Goal: Task Accomplishment & Management: Manage account settings

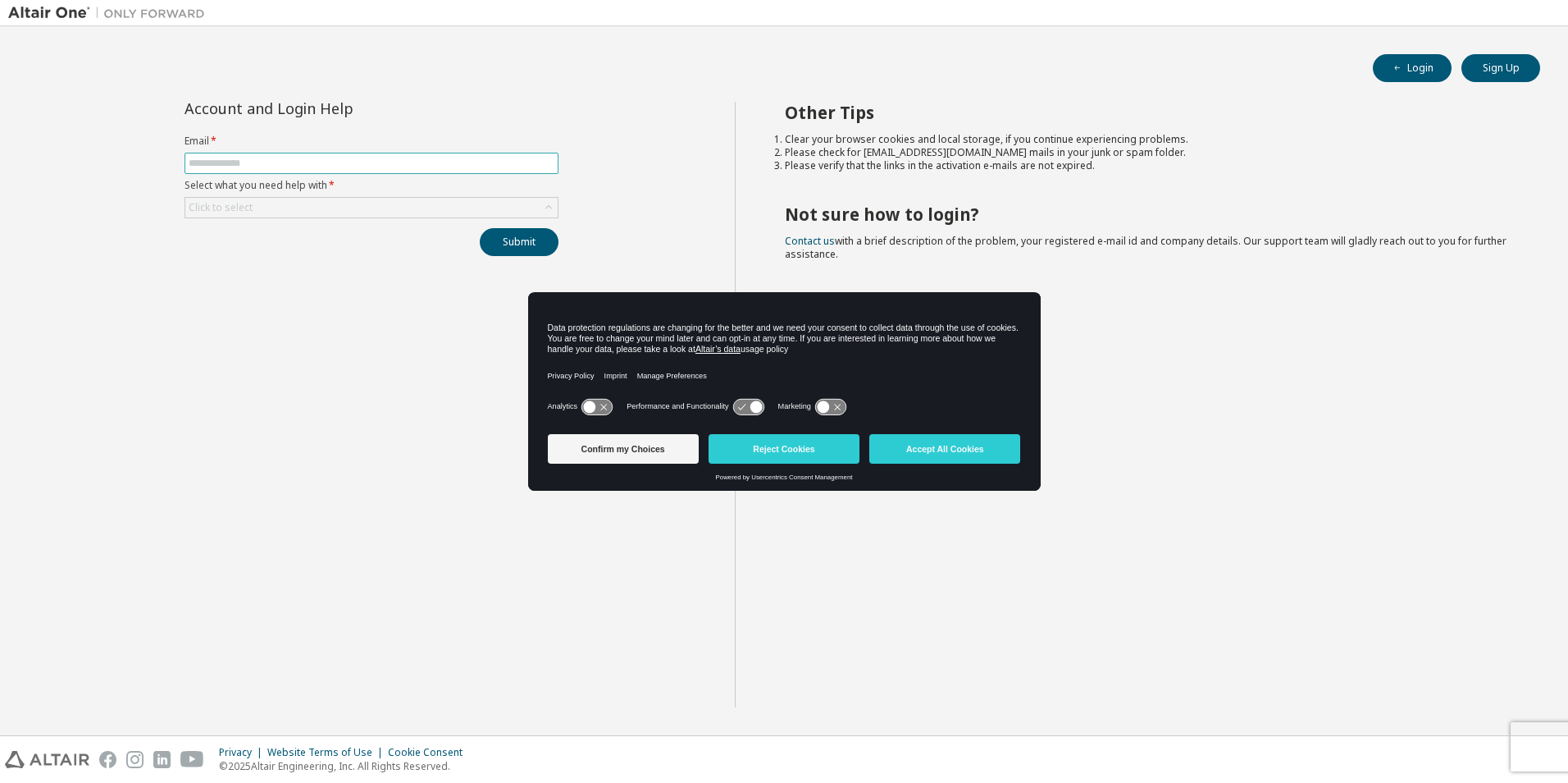
click at [221, 155] on span at bounding box center [371, 163] width 374 height 21
click at [229, 163] on input "text" at bounding box center [371, 163] width 366 height 14
type input "**********"
click at [217, 204] on div "Click to select" at bounding box center [220, 208] width 64 height 14
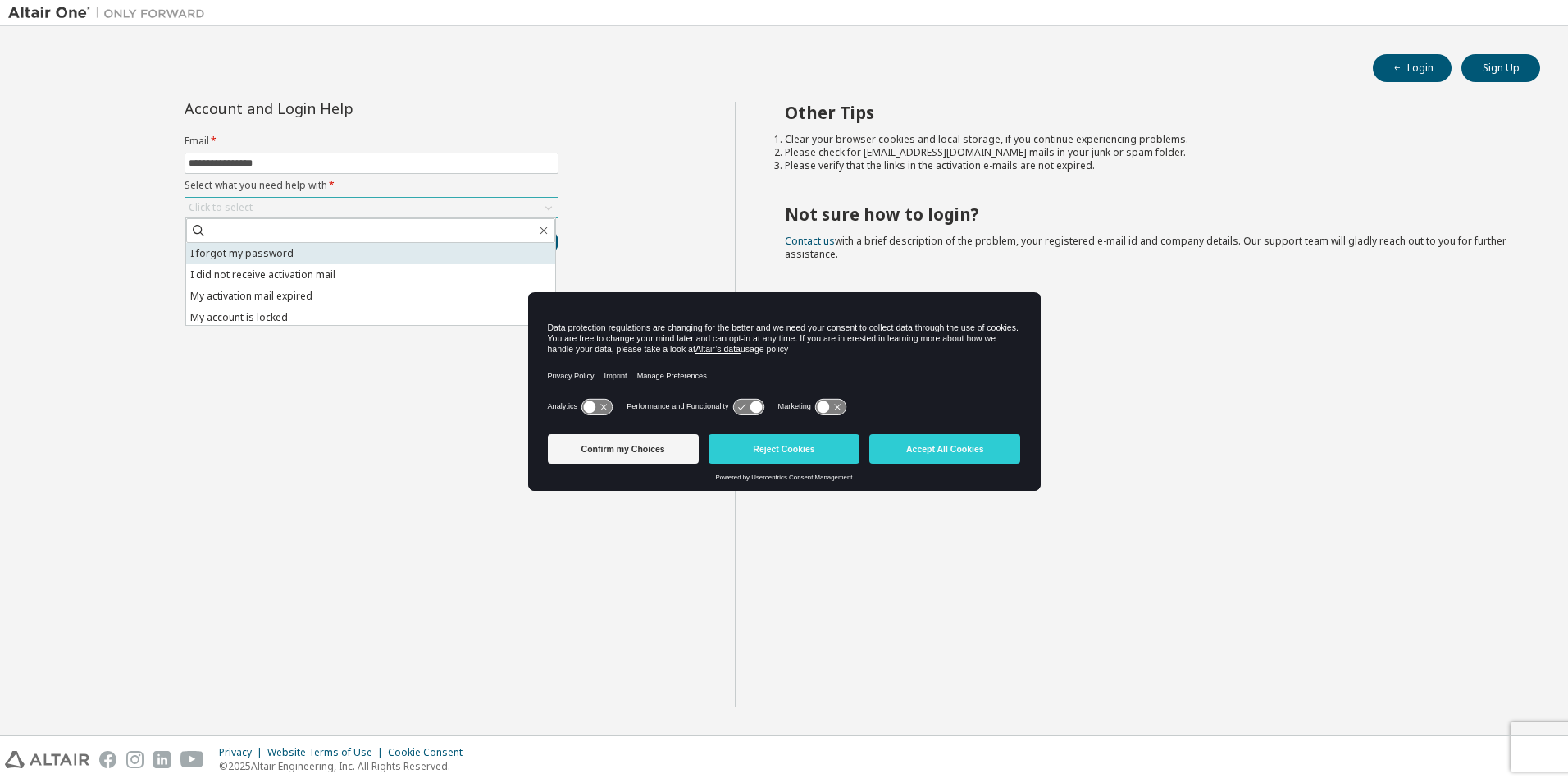
click at [204, 259] on li "I forgot my password" at bounding box center [371, 254] width 369 height 21
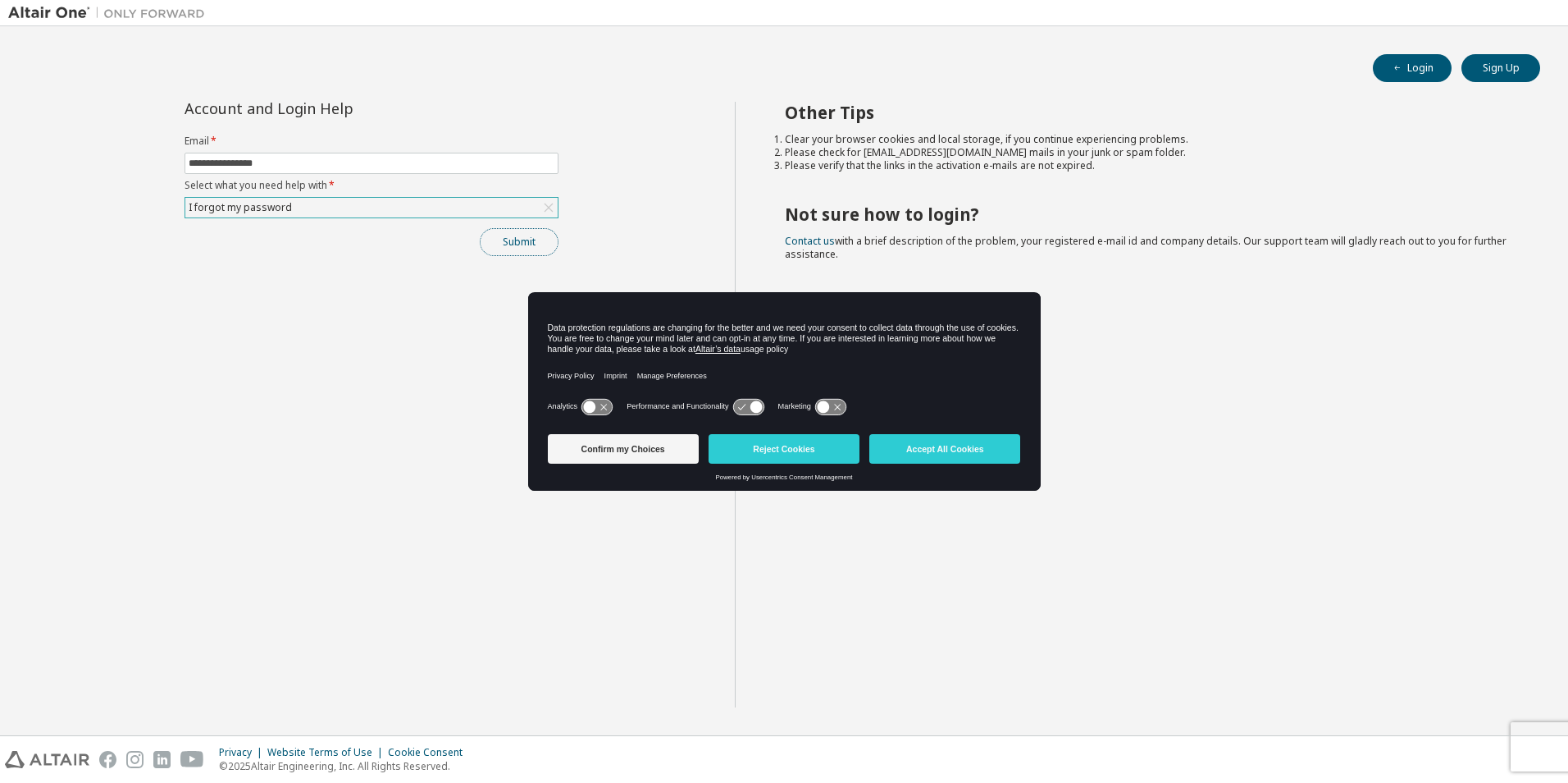
click at [516, 240] on button "Submit" at bounding box center [518, 242] width 79 height 28
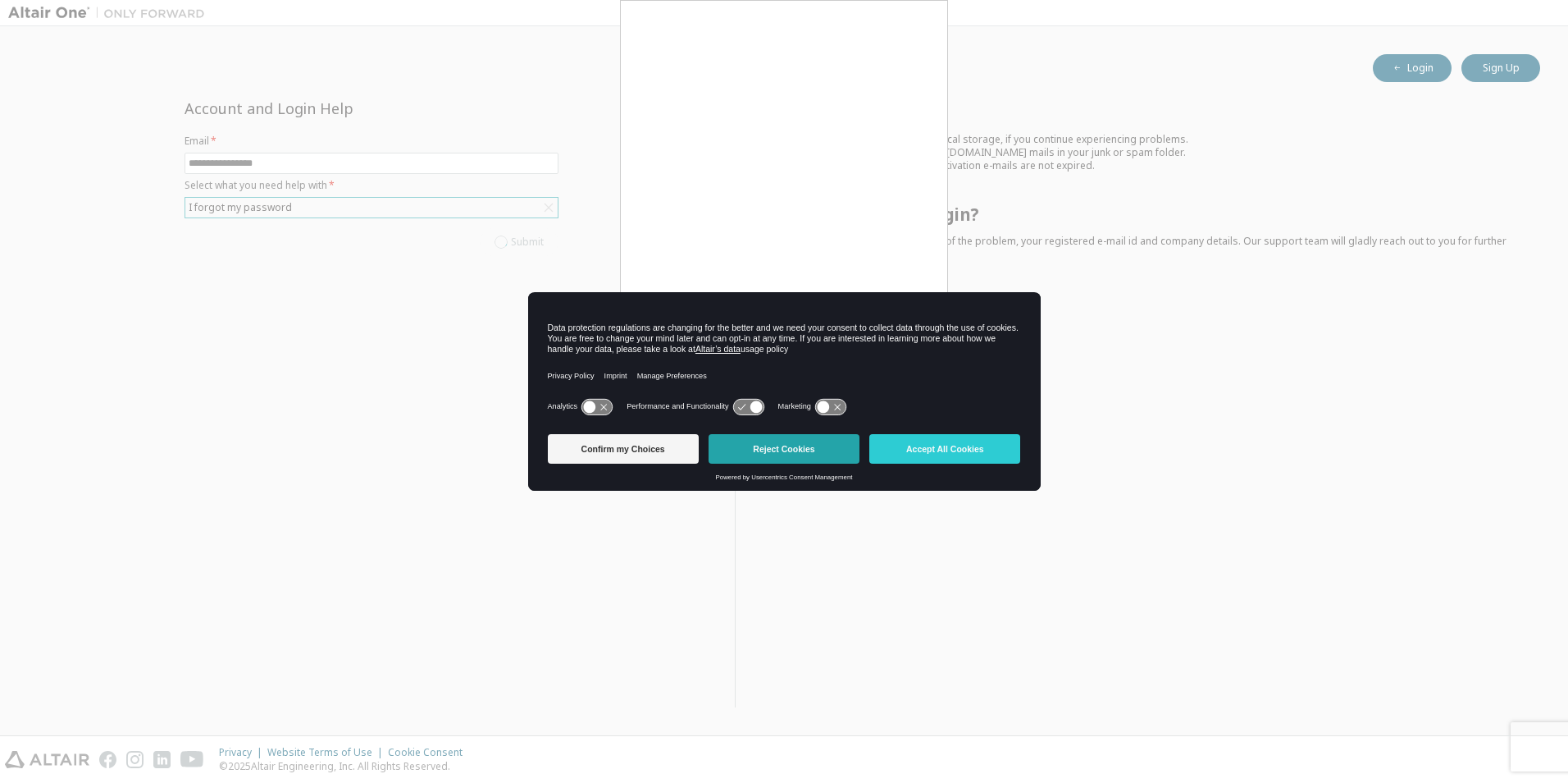
click at [823, 451] on button "Reject Cookies" at bounding box center [784, 449] width 150 height 29
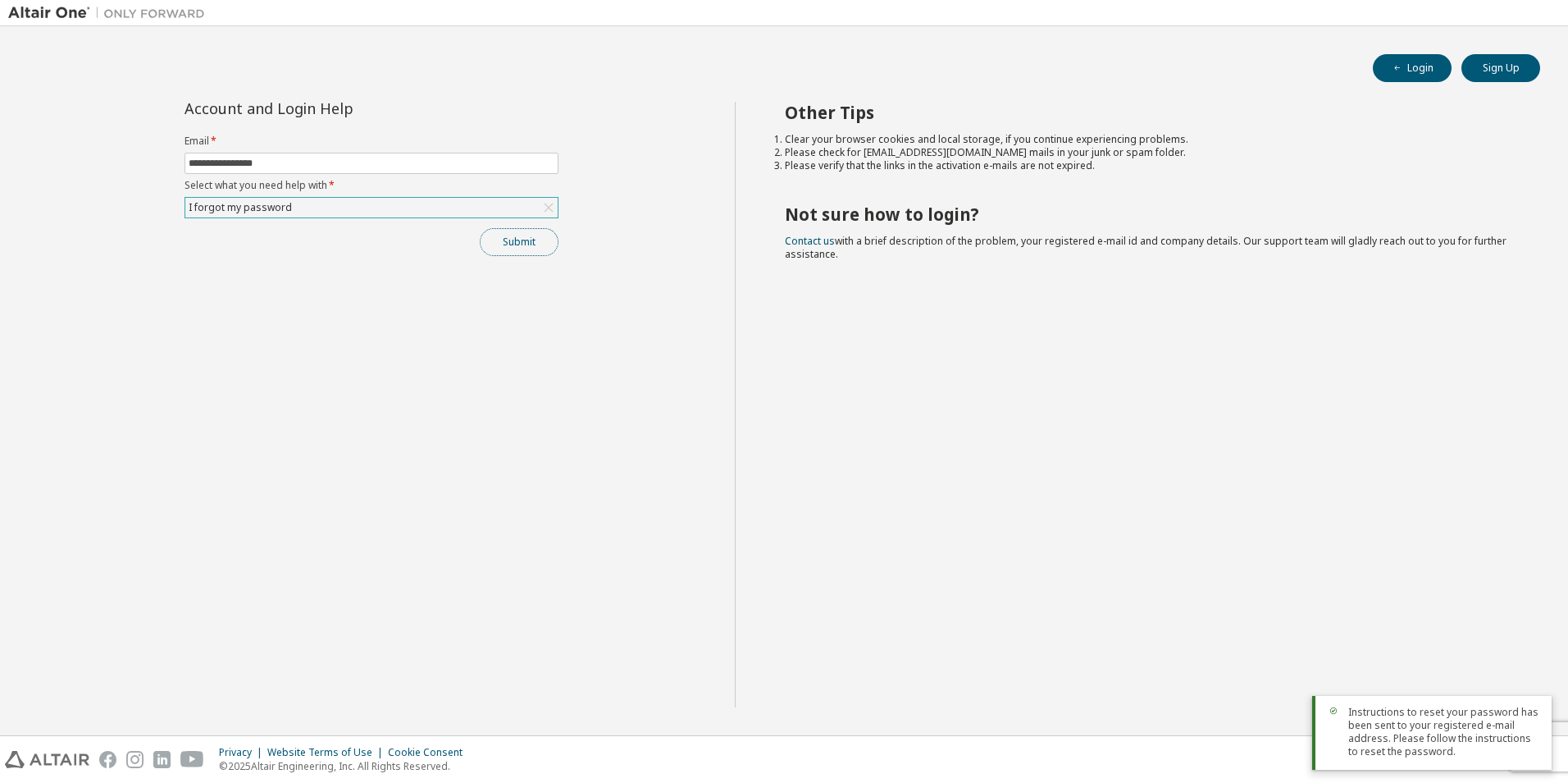
click at [530, 241] on button "Submit" at bounding box center [518, 242] width 79 height 28
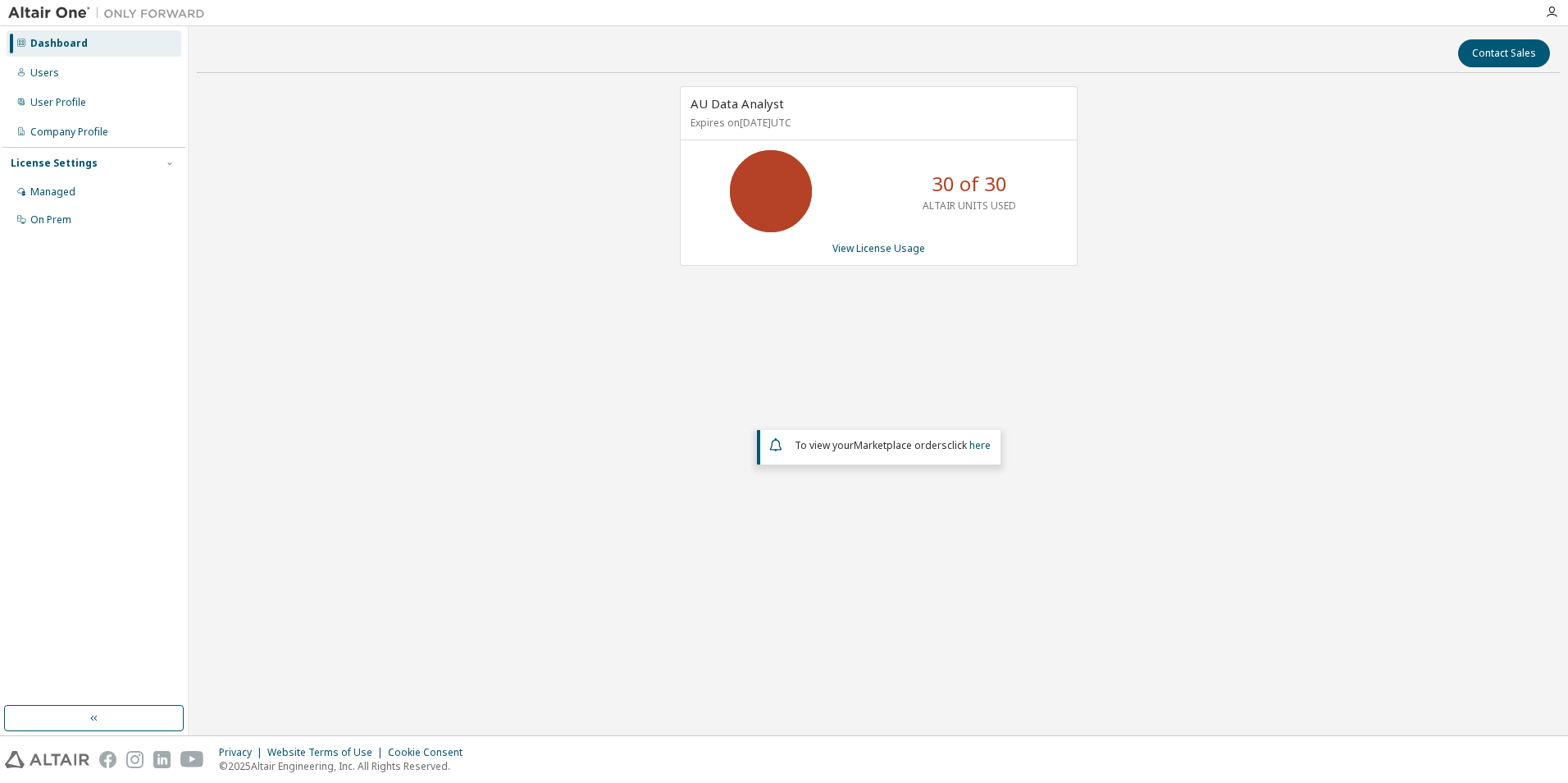
click at [615, 414] on div "AU Data Analyst Expires on November 1, 2025 UTC 30 of 30 ALTAIR UNITS USED View…" at bounding box center [879, 341] width 1363 height 509
click at [870, 248] on link "View License Usage" at bounding box center [878, 248] width 92 height 14
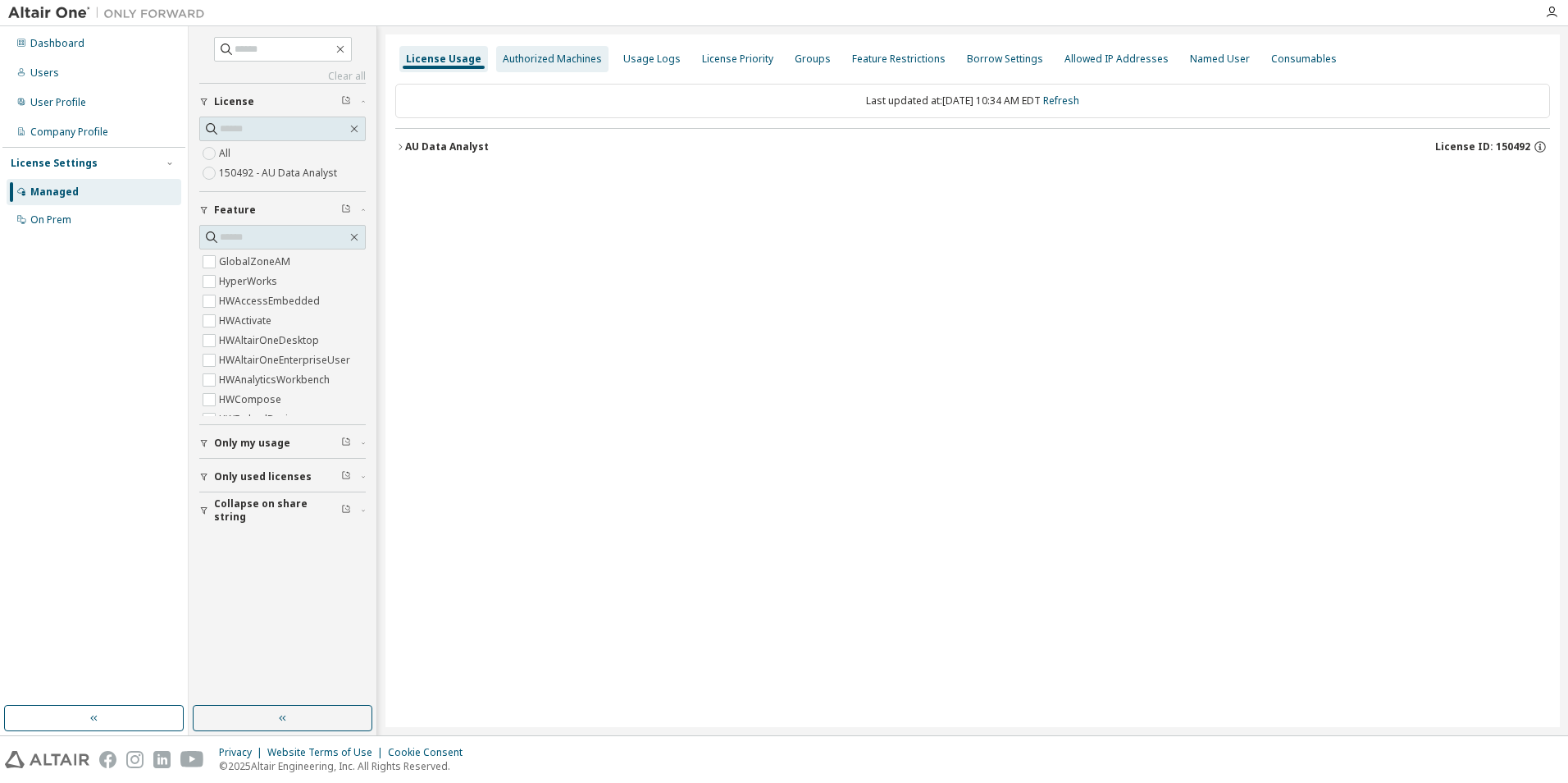
click at [532, 61] on div "Authorized Machines" at bounding box center [552, 59] width 99 height 14
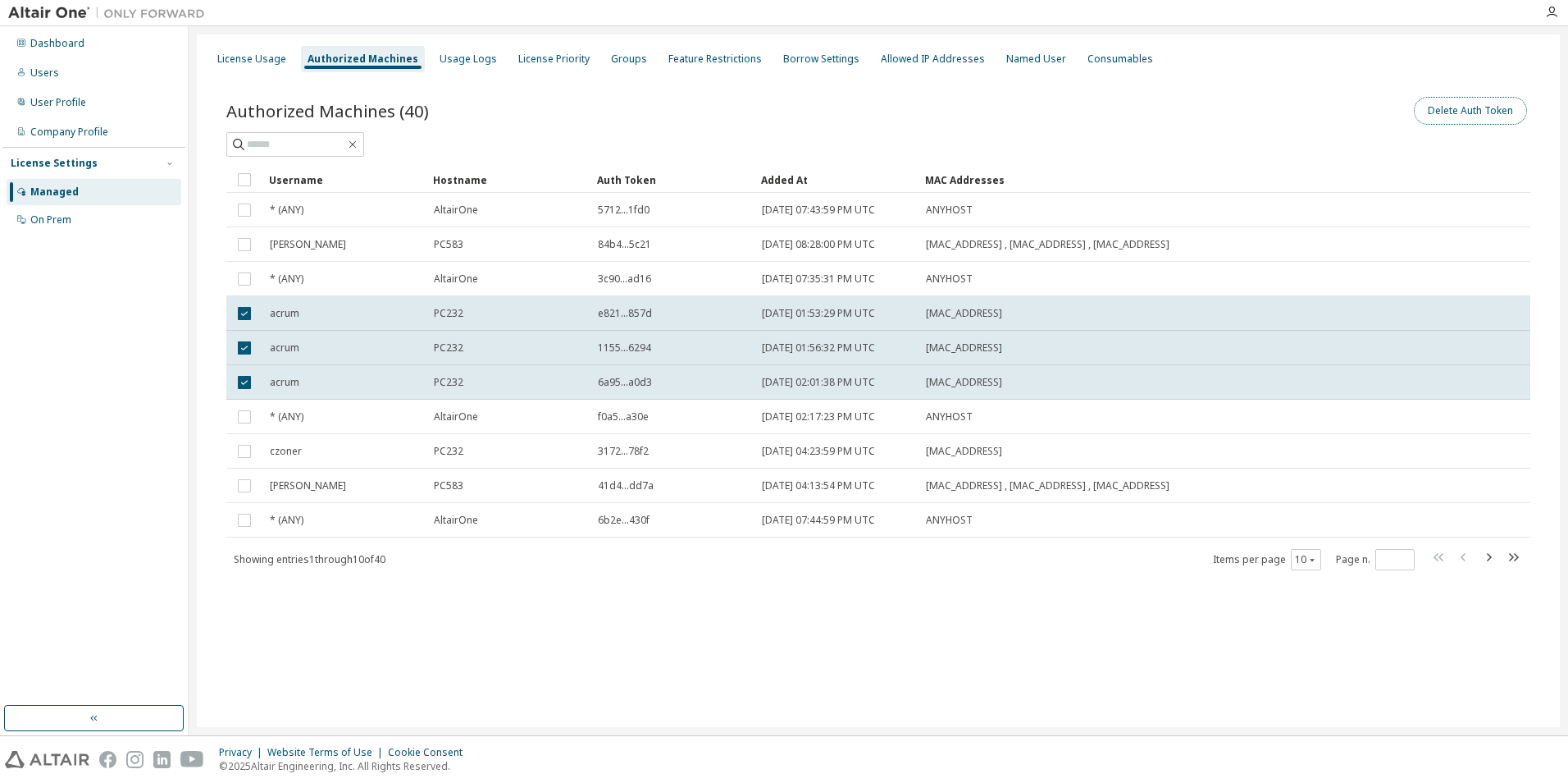
click at [1463, 114] on button "Delete Auth Token" at bounding box center [1470, 111] width 114 height 28
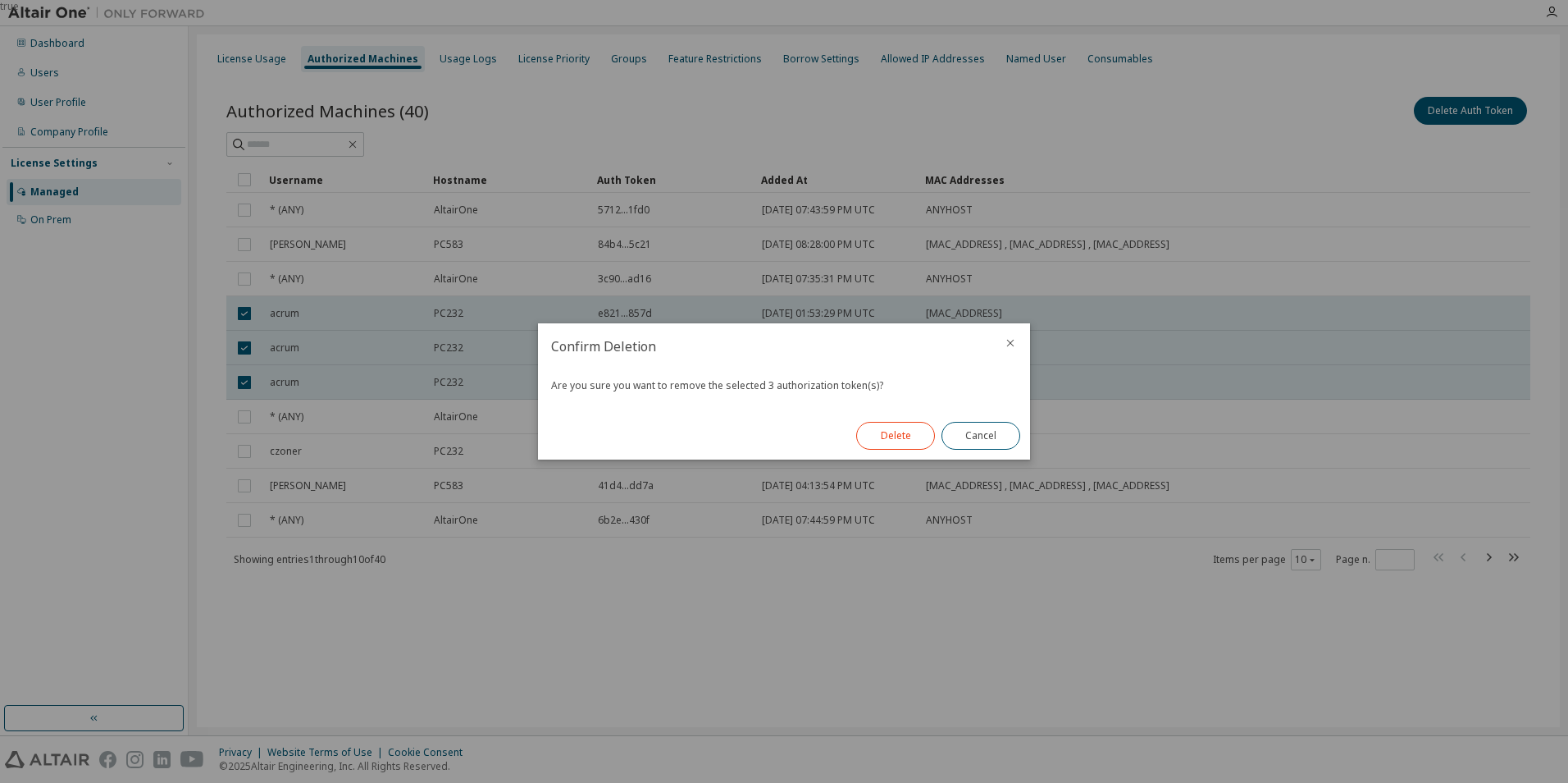
click at [903, 434] on button "Delete" at bounding box center [895, 435] width 79 height 28
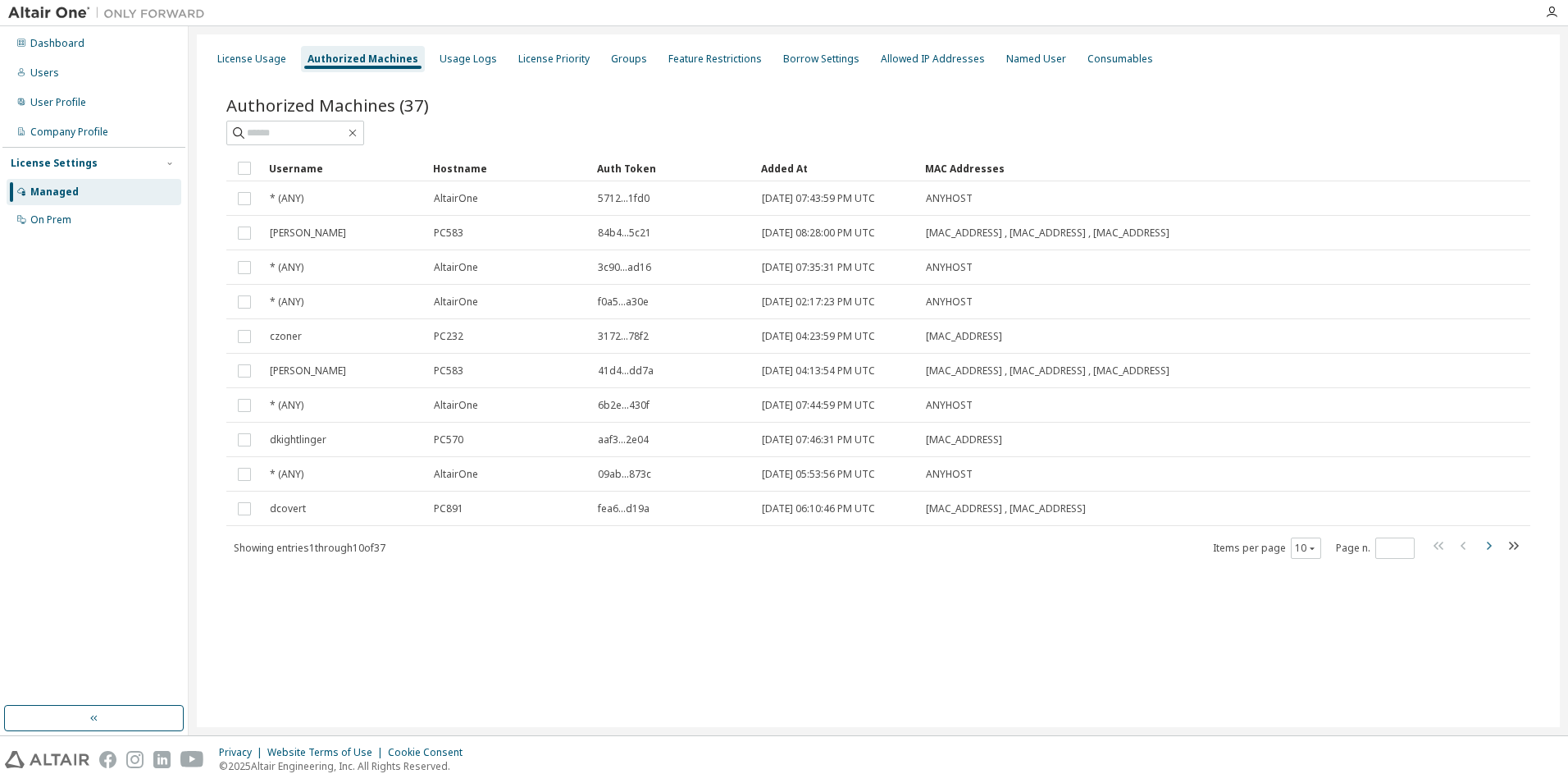
click at [1492, 547] on icon "button" at bounding box center [1488, 546] width 19 height 19
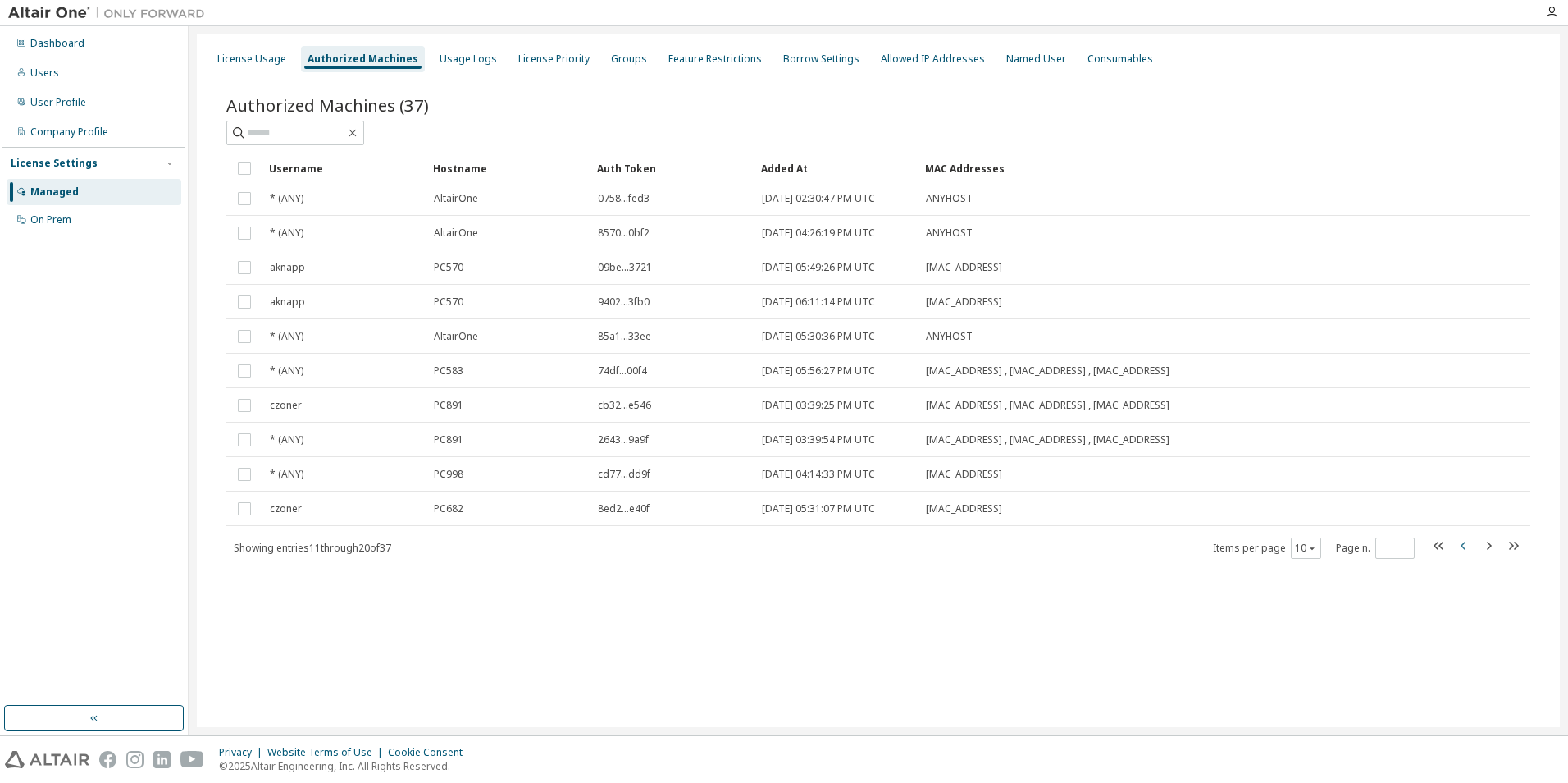
click at [1463, 551] on icon "button" at bounding box center [1464, 546] width 19 height 19
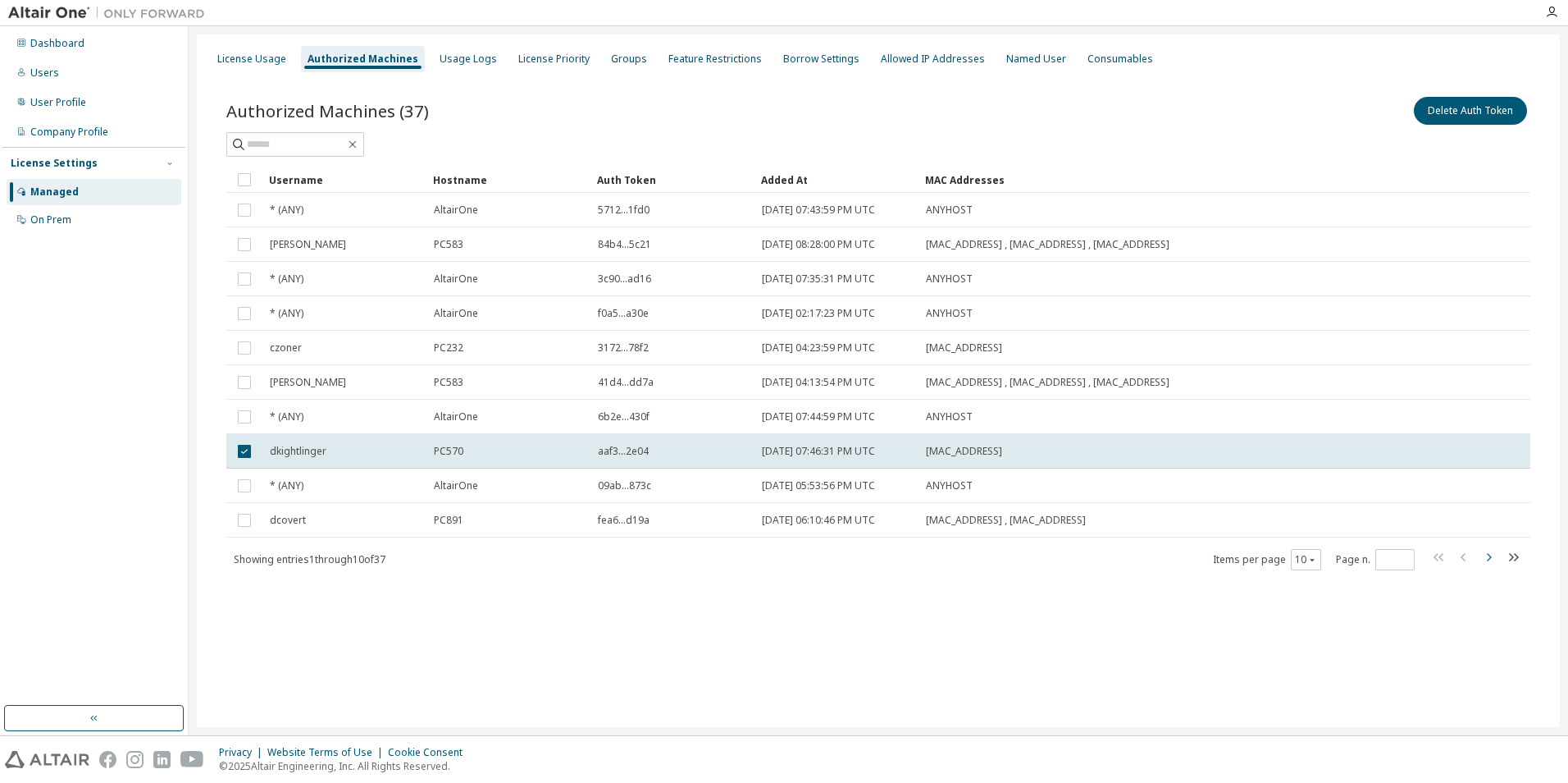
click at [1488, 555] on icon "button" at bounding box center [1488, 557] width 5 height 8
type input "*"
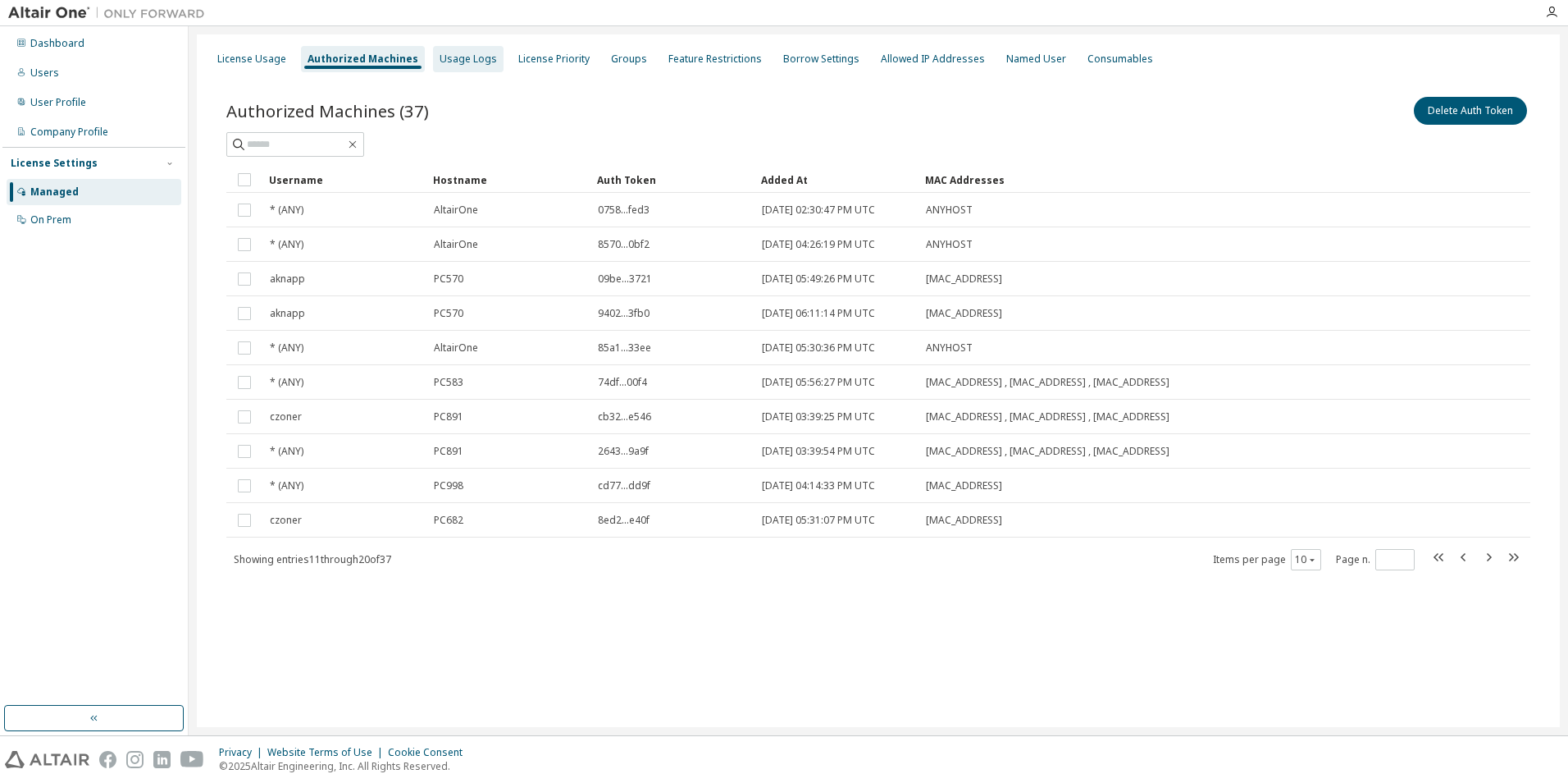
click at [465, 60] on div "Usage Logs" at bounding box center [468, 59] width 57 height 14
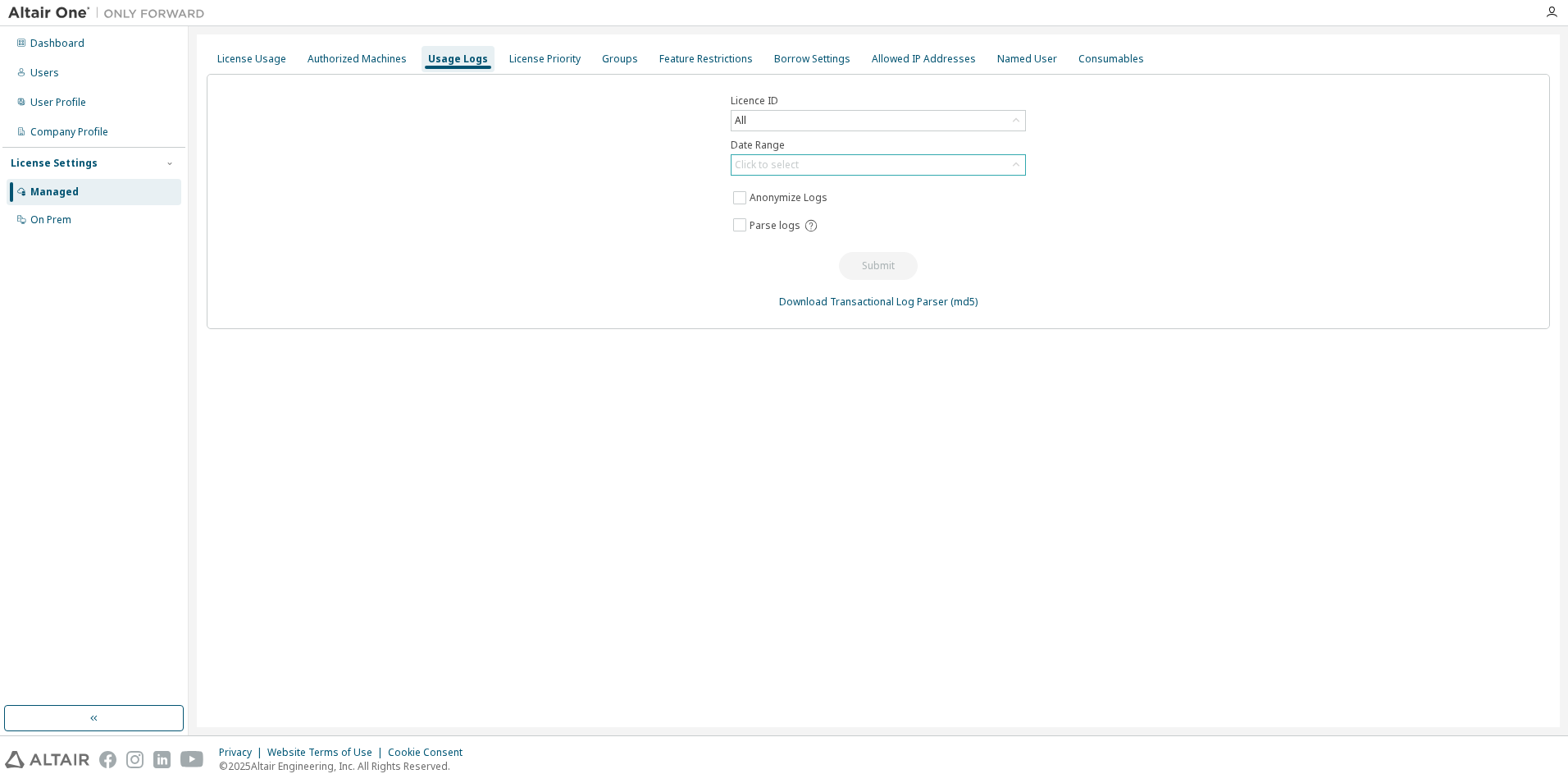
click at [1018, 163] on icon at bounding box center [1016, 164] width 17 height 17
click at [764, 214] on li "Last 30 days" at bounding box center [877, 211] width 290 height 21
click at [870, 269] on button "Submit" at bounding box center [878, 265] width 79 height 28
click at [542, 62] on div "License Priority" at bounding box center [545, 59] width 71 height 14
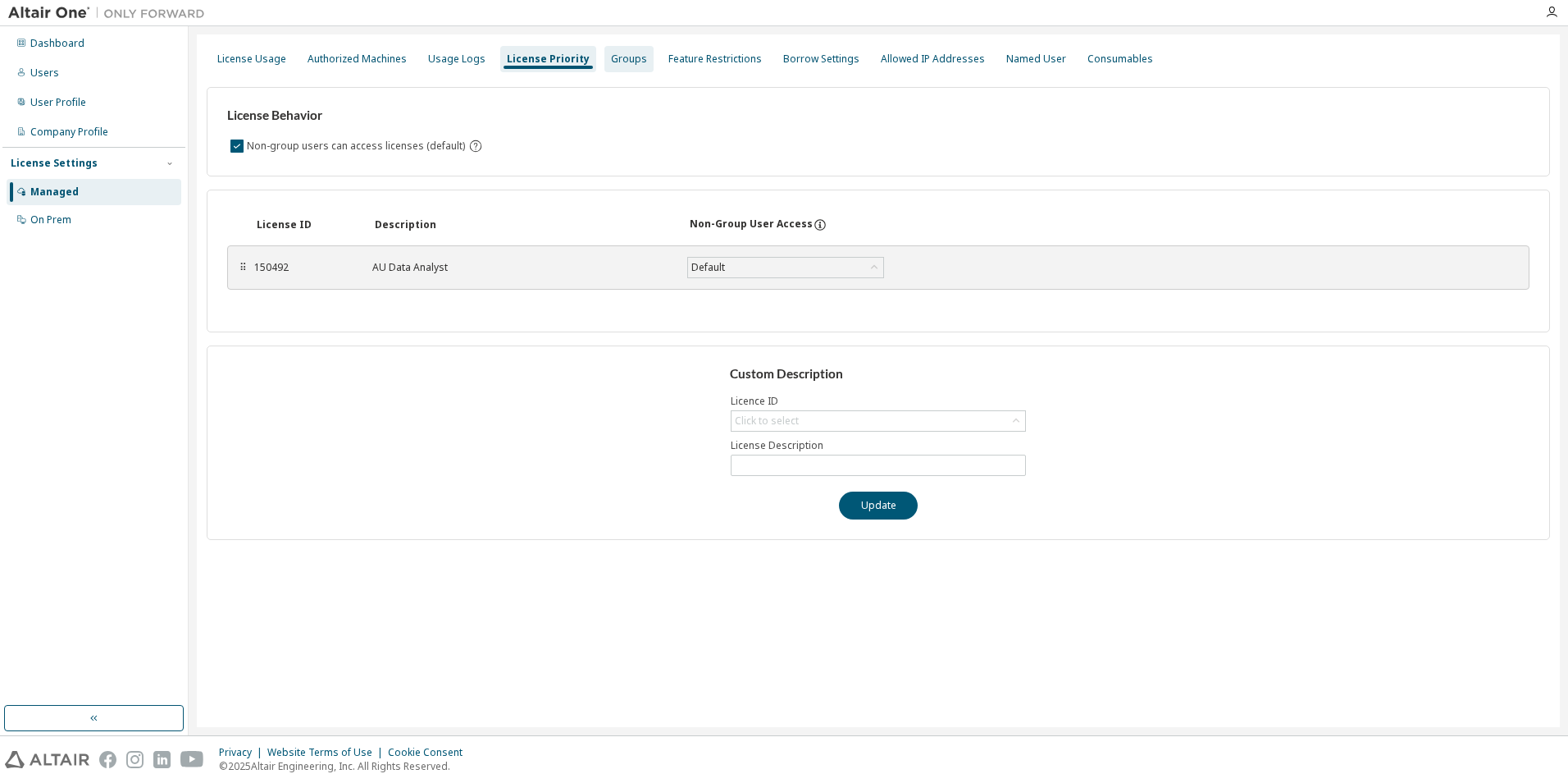
click at [613, 55] on div "Groups" at bounding box center [628, 59] width 36 height 14
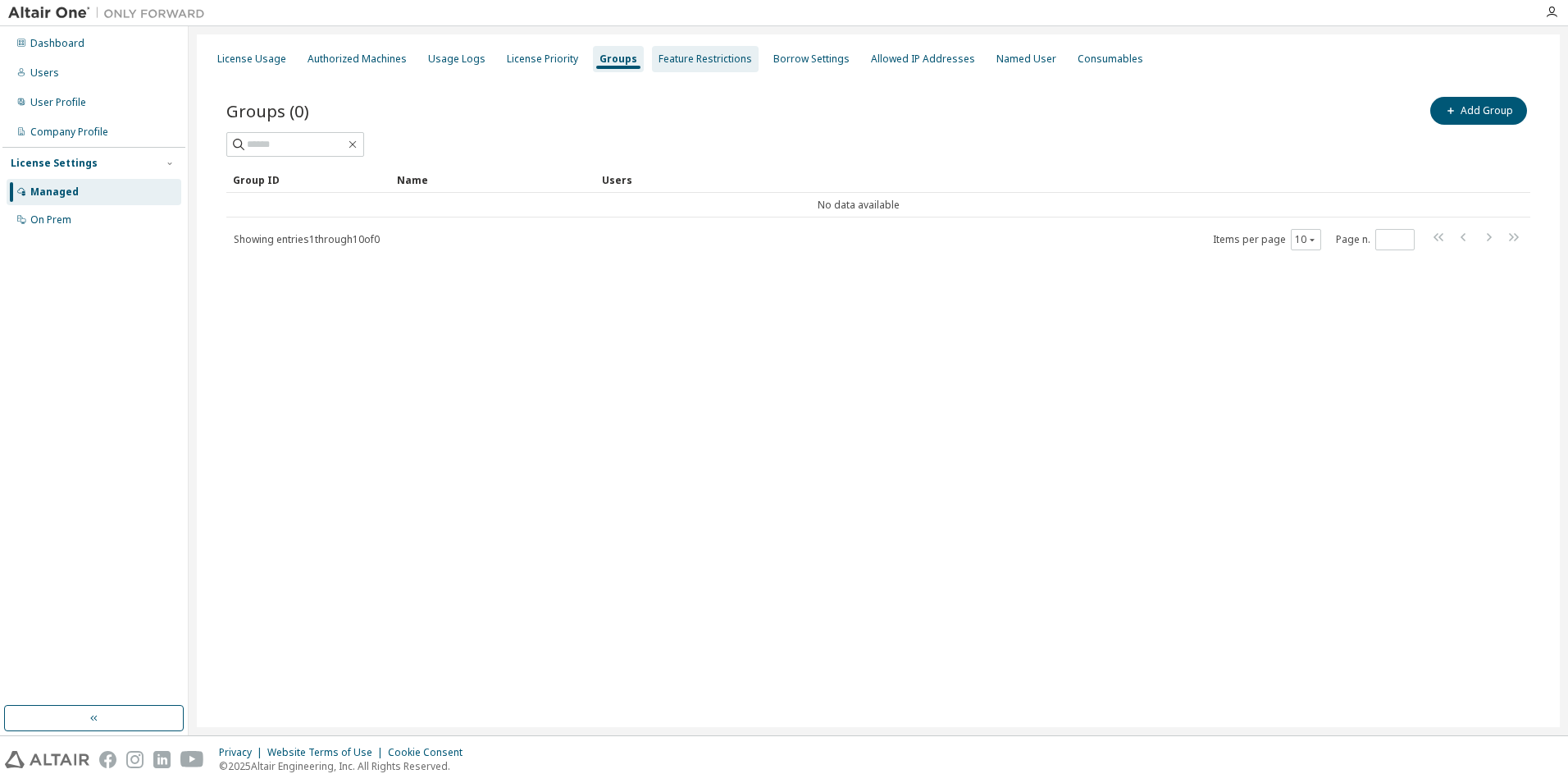
click at [697, 61] on div "Feature Restrictions" at bounding box center [705, 59] width 93 height 14
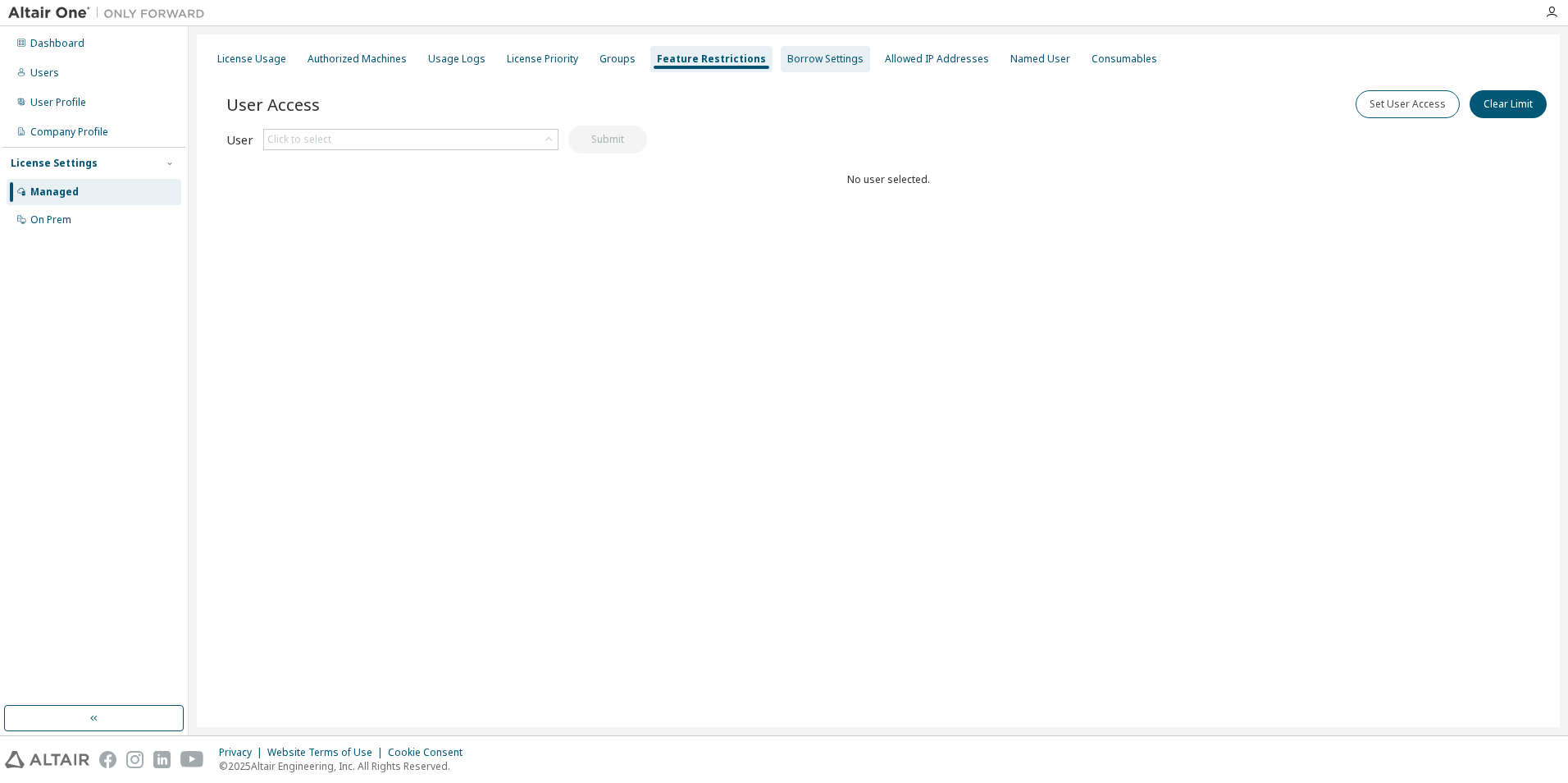
click at [808, 62] on div "Borrow Settings" at bounding box center [825, 59] width 77 height 14
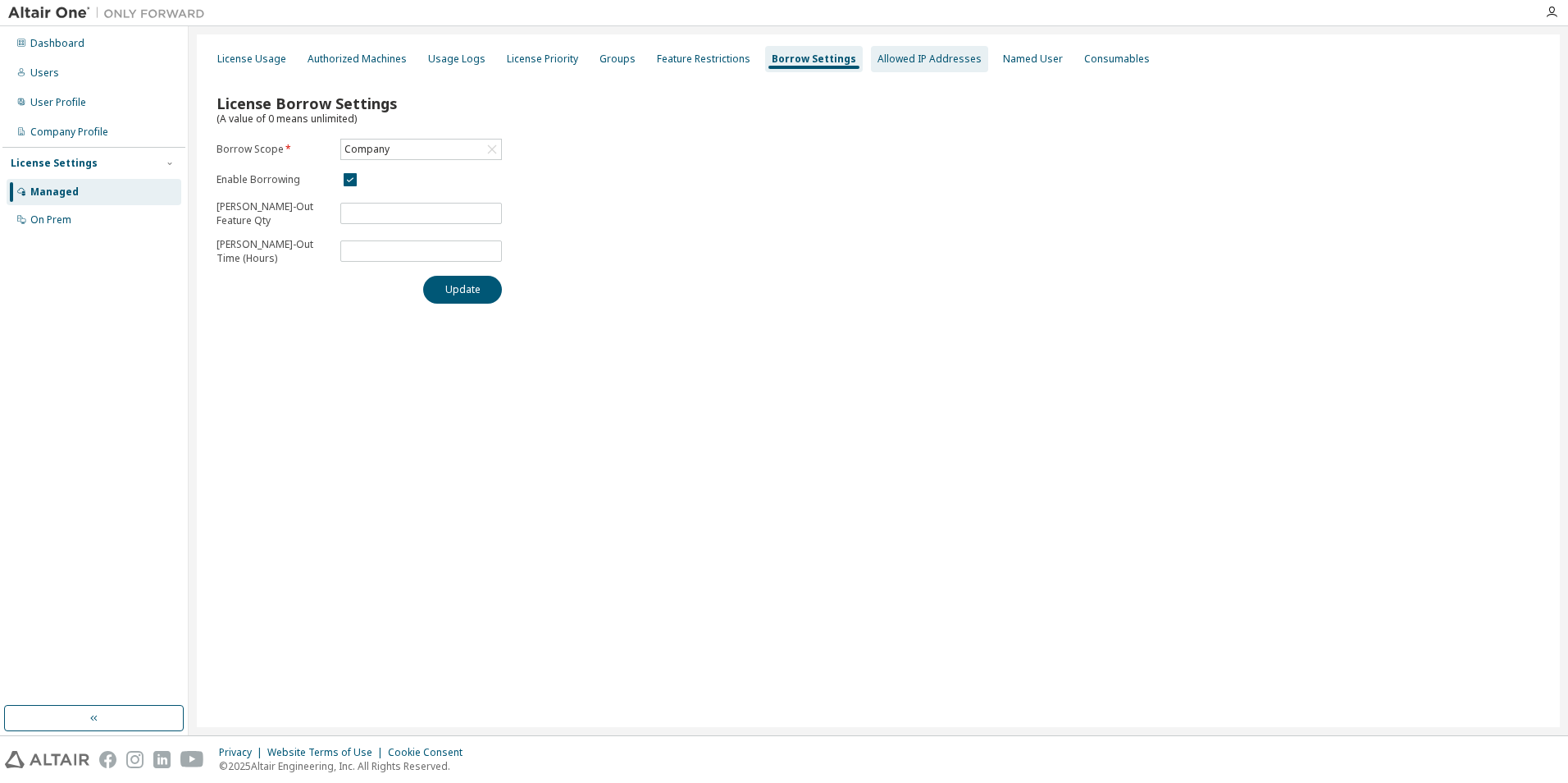
click at [914, 61] on div "Allowed IP Addresses" at bounding box center [929, 59] width 104 height 14
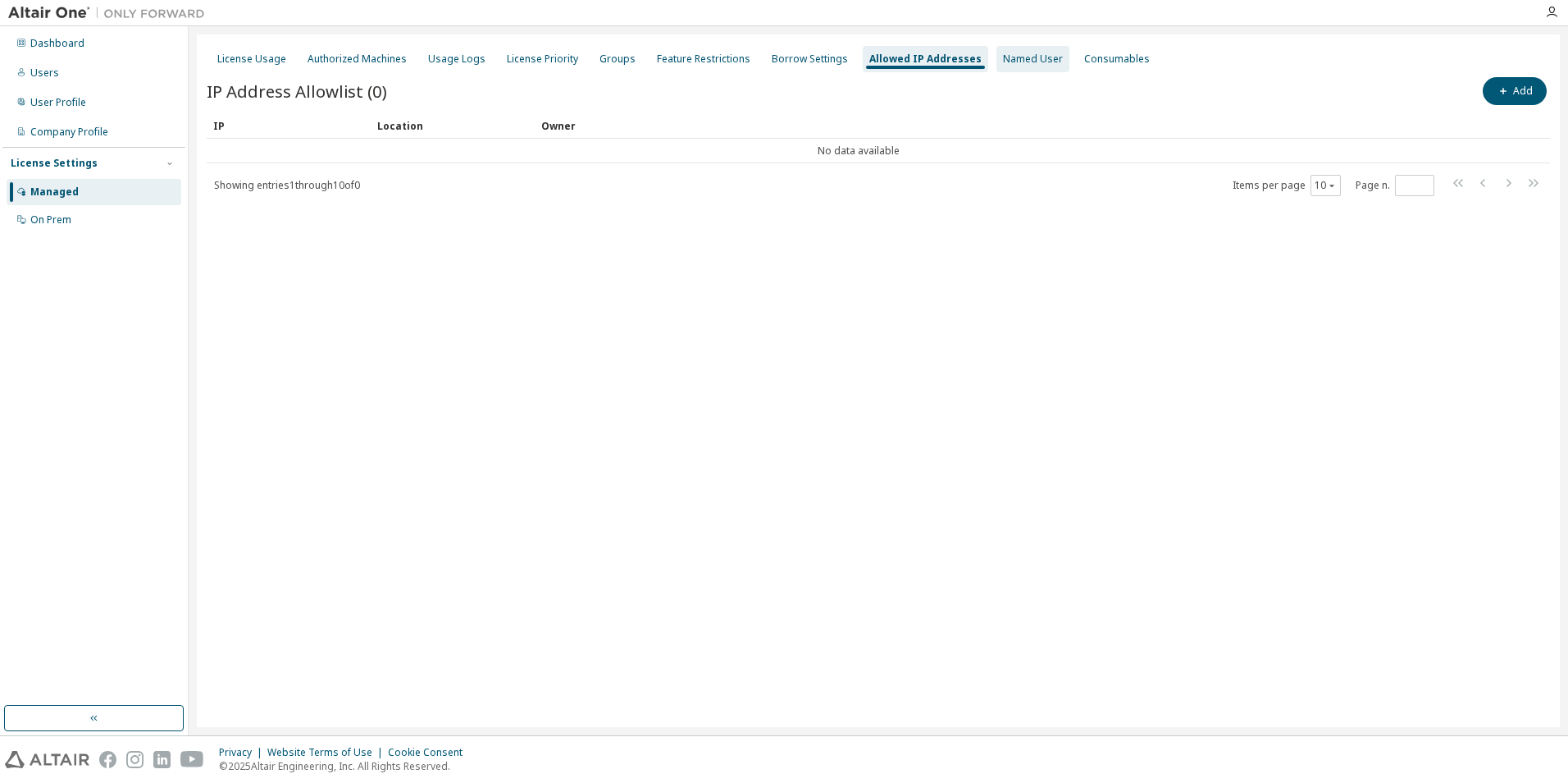
click at [1003, 57] on div "Named User" at bounding box center [1033, 59] width 60 height 14
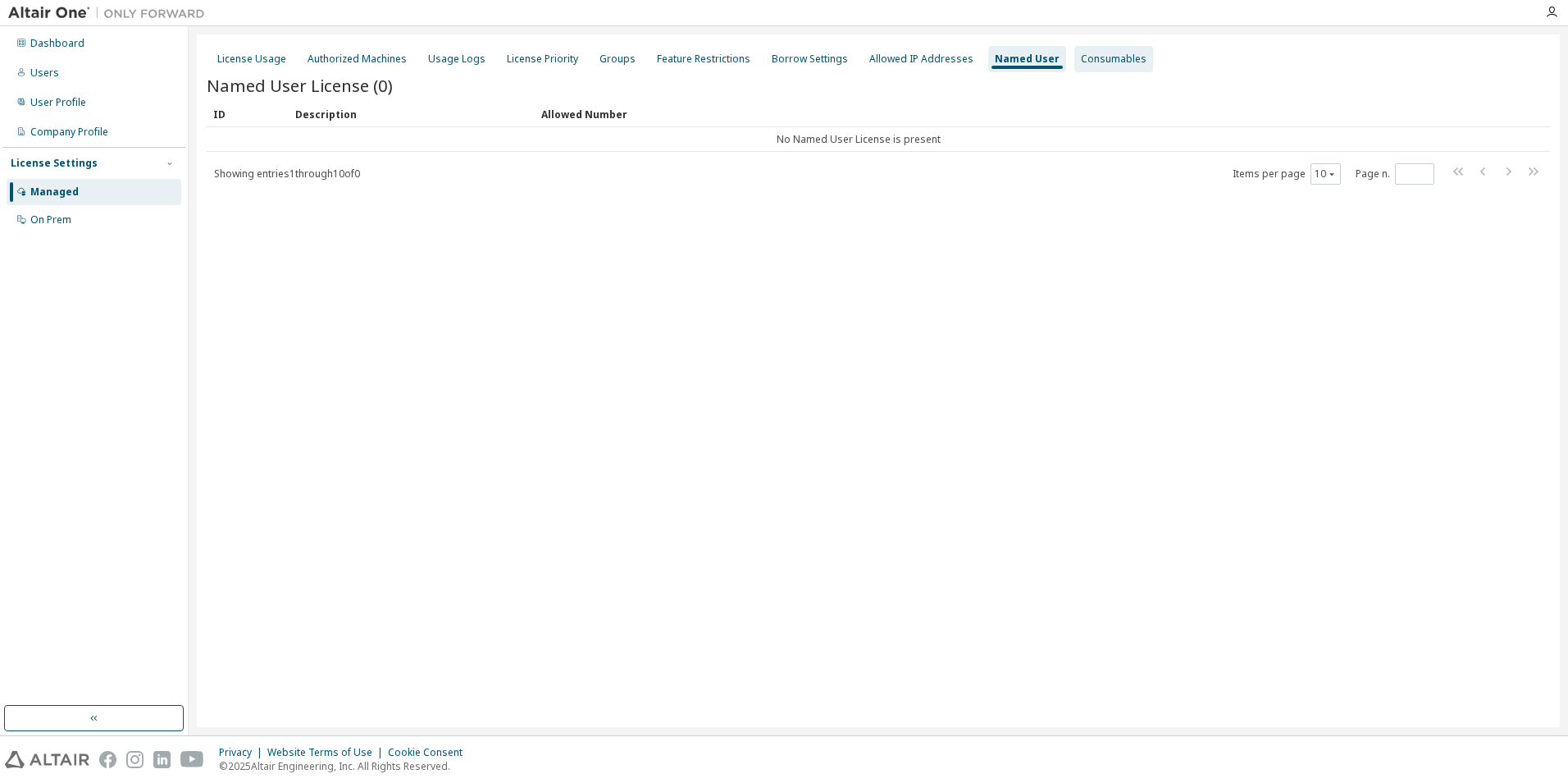
click at [1111, 58] on div "Consumables" at bounding box center [1114, 59] width 66 height 14
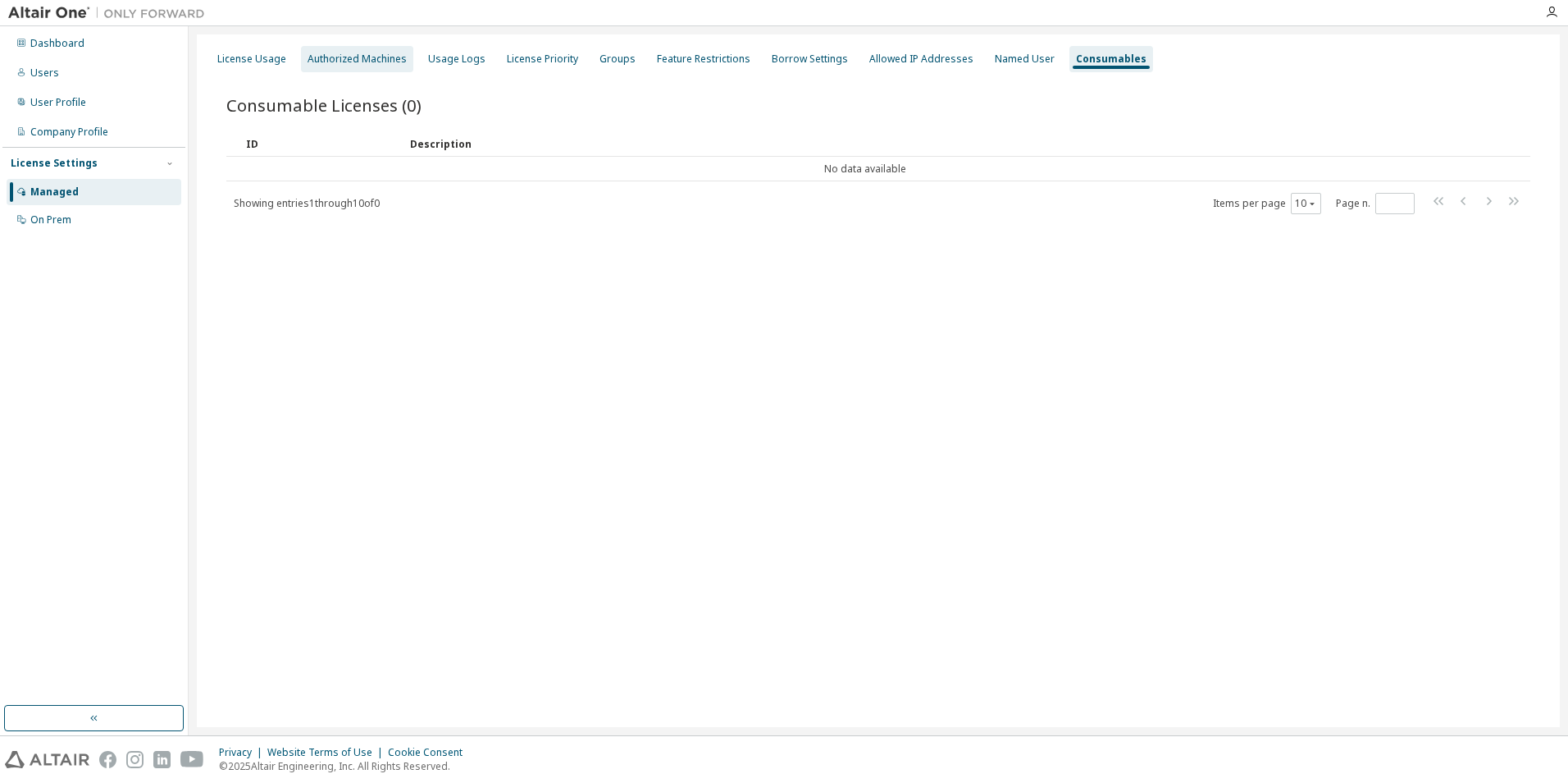
click at [338, 59] on div "Authorized Machines" at bounding box center [357, 59] width 99 height 14
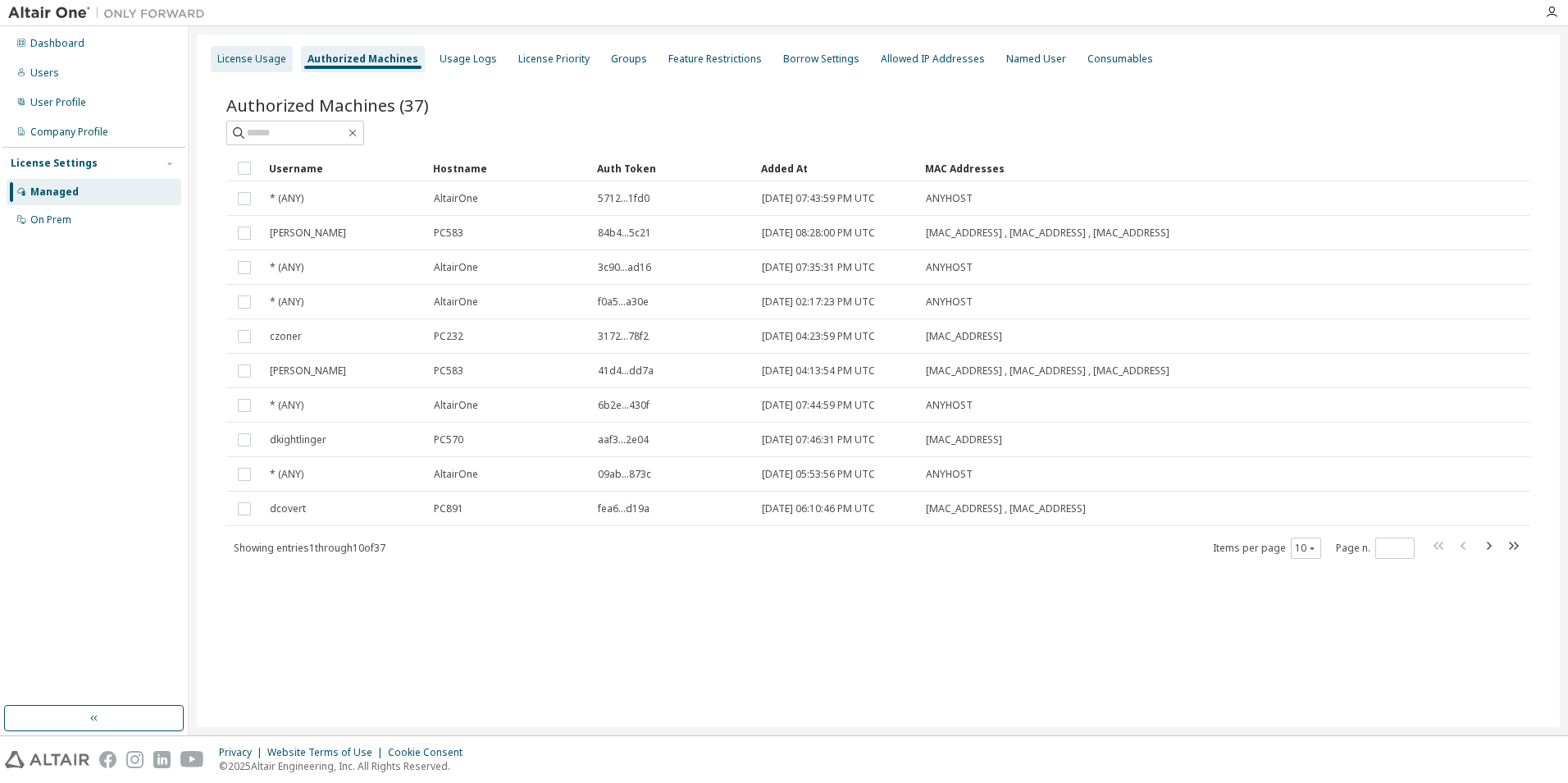
click at [232, 56] on div "License Usage" at bounding box center [251, 59] width 69 height 14
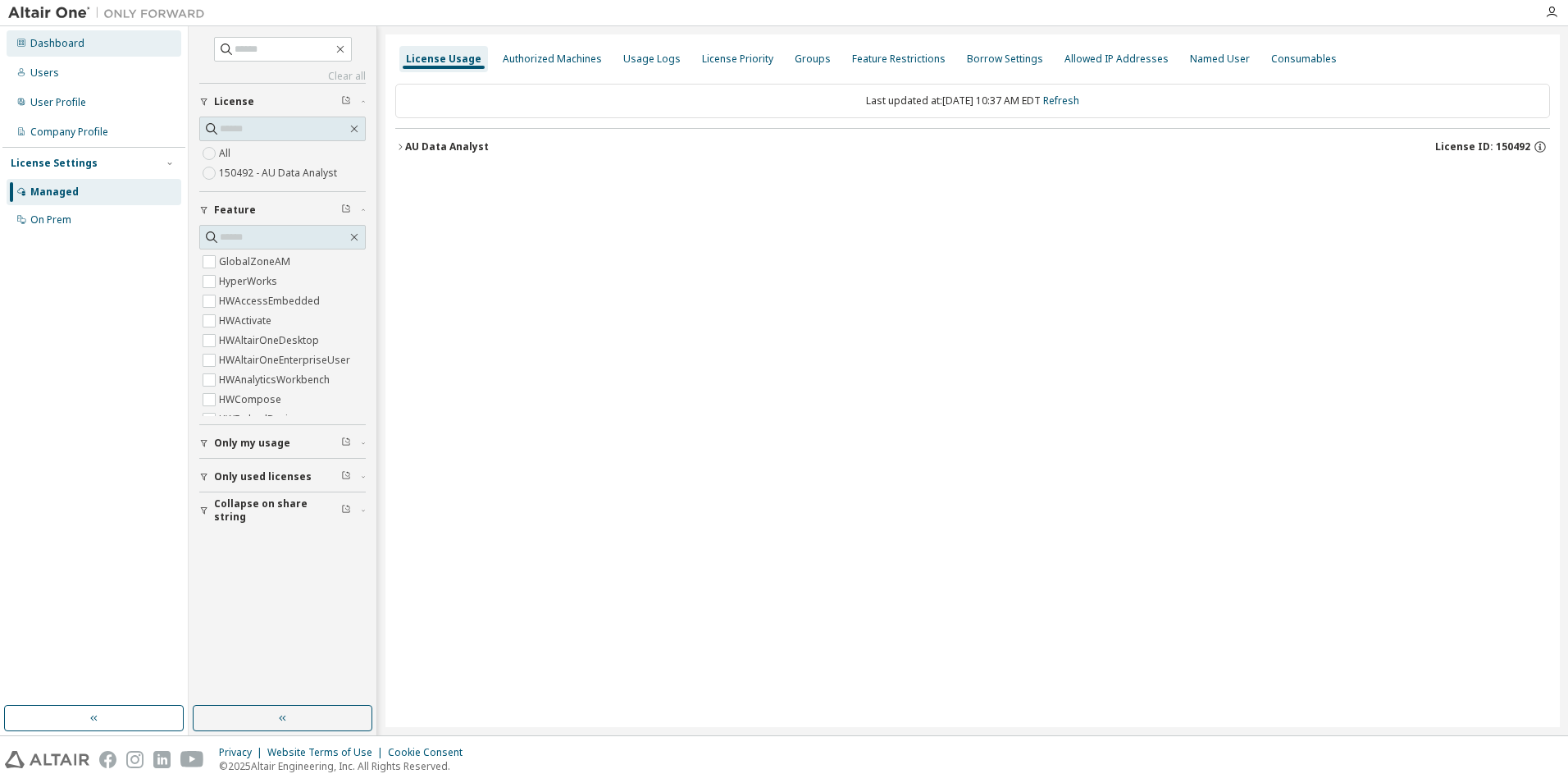
click at [65, 45] on div "Dashboard" at bounding box center [57, 44] width 54 height 14
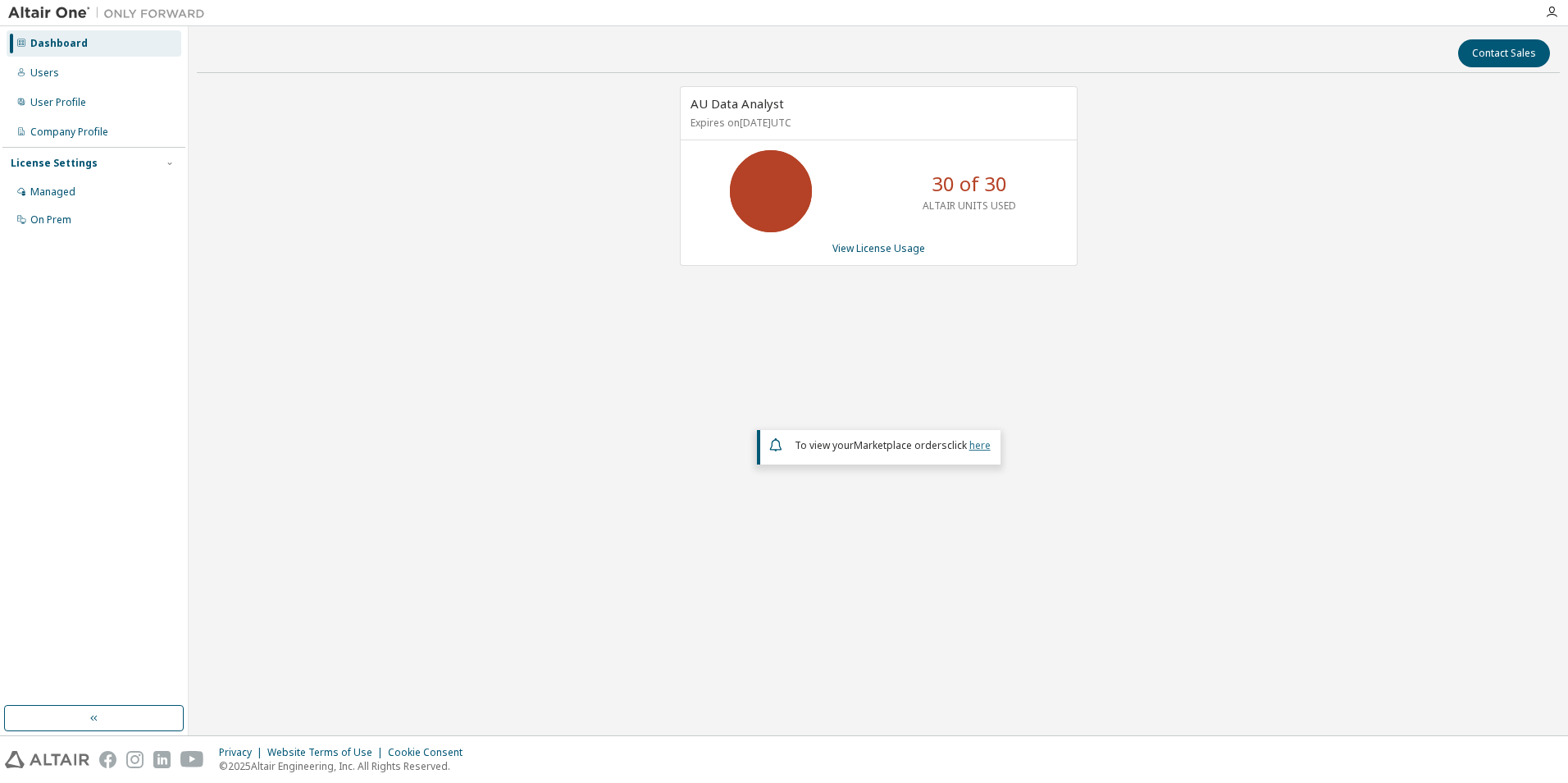
click at [980, 445] on link "here" at bounding box center [980, 445] width 21 height 14
click at [64, 129] on div "Company Profile" at bounding box center [69, 132] width 78 height 14
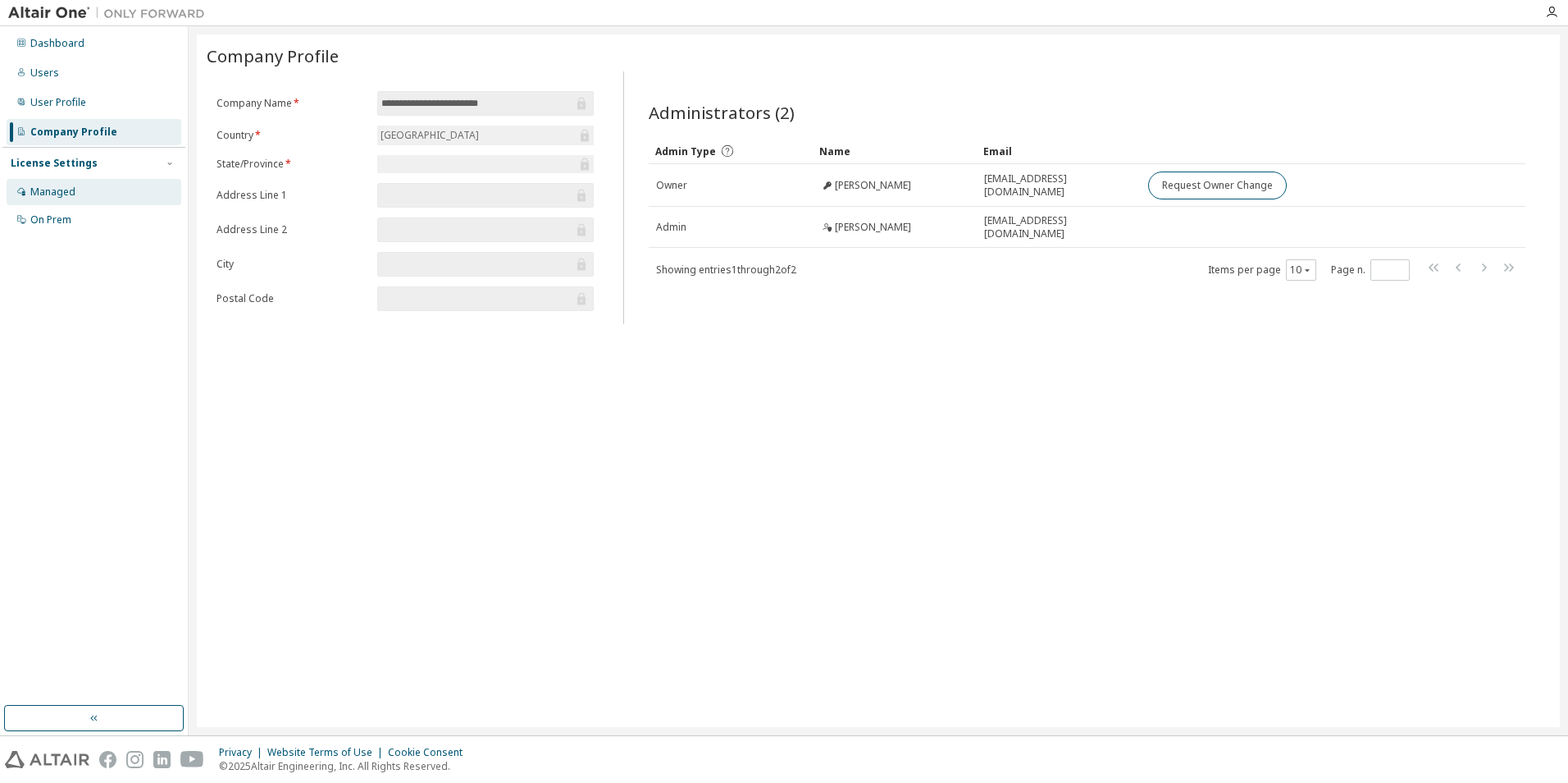
click at [52, 190] on div "Managed" at bounding box center [52, 192] width 45 height 14
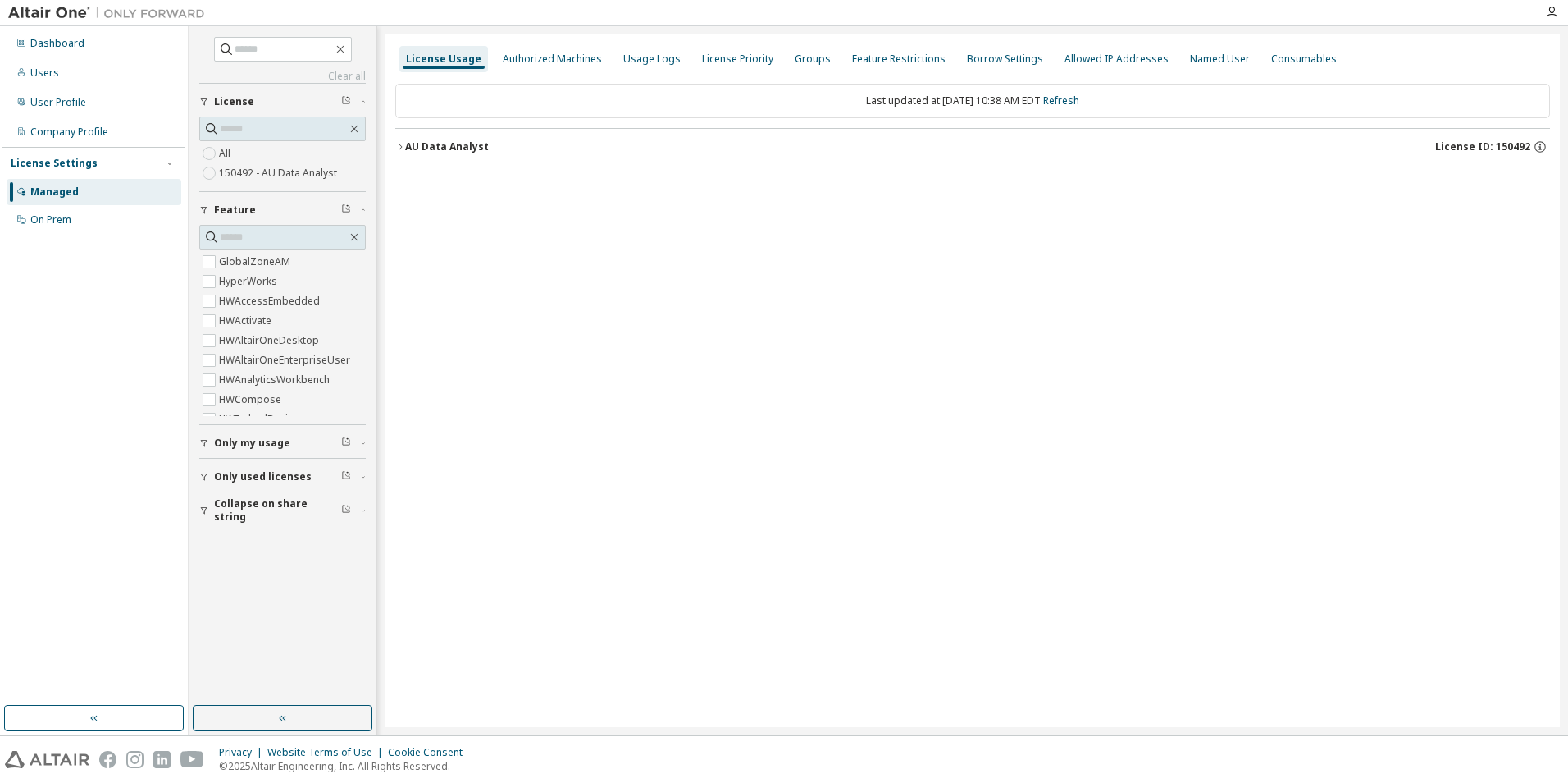
click at [256, 476] on span "Only used licenses" at bounding box center [262, 477] width 98 height 14
click at [203, 475] on icon "button" at bounding box center [204, 477] width 10 height 10
click at [399, 145] on icon "button" at bounding box center [400, 147] width 10 height 10
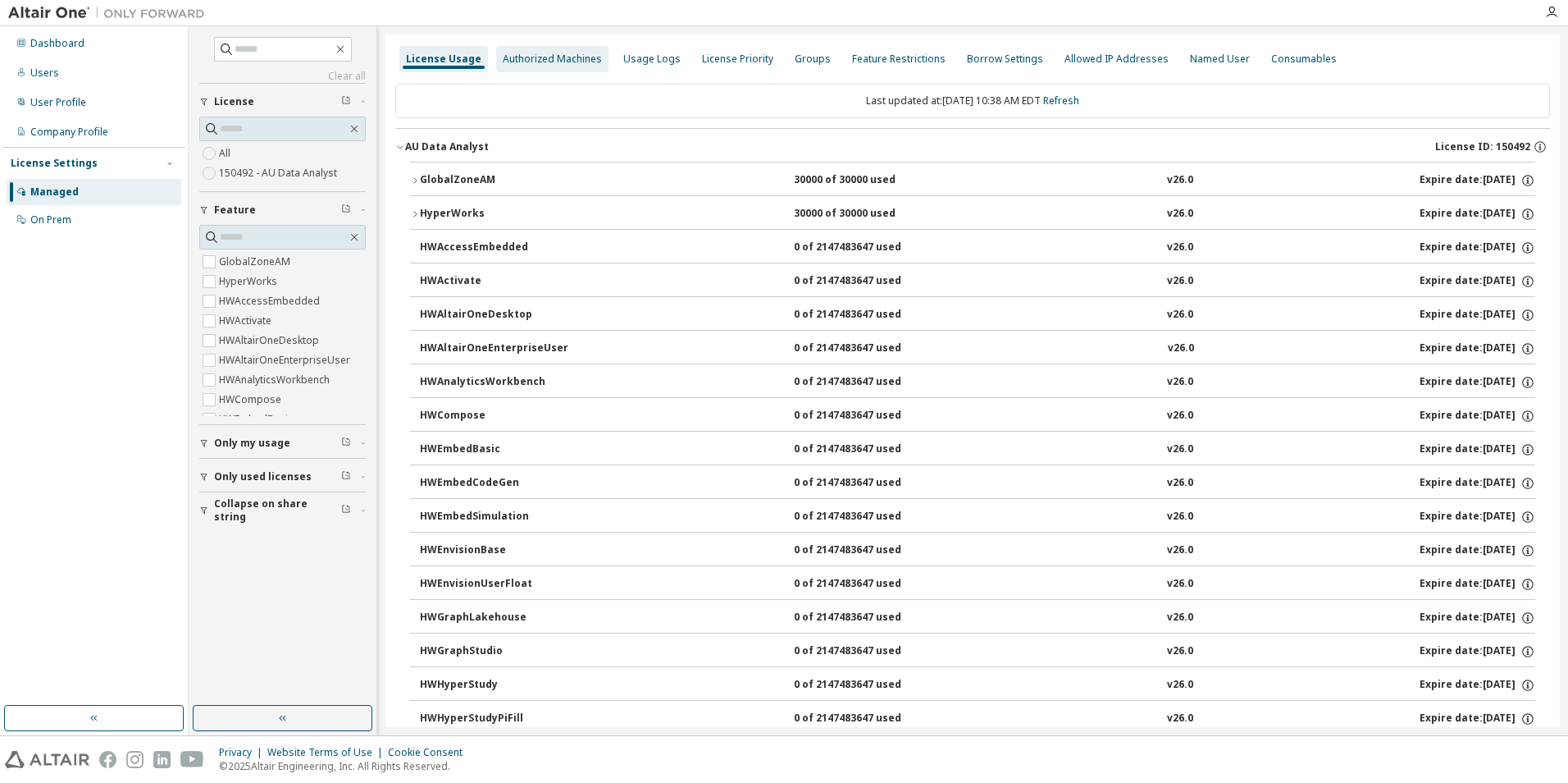
click at [552, 55] on div "Authorized Machines" at bounding box center [552, 59] width 99 height 14
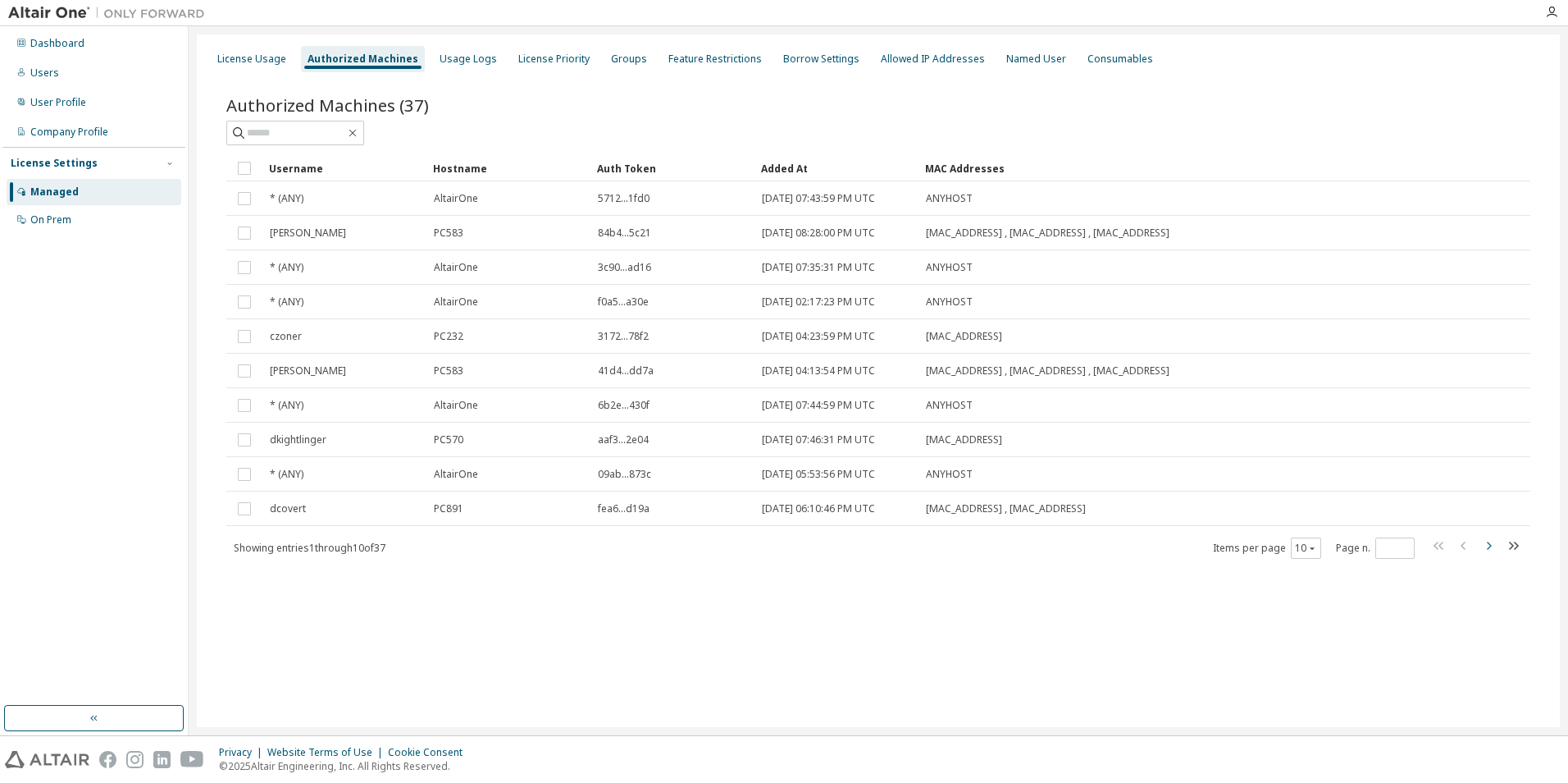
click at [1487, 545] on icon "button" at bounding box center [1488, 546] width 19 height 19
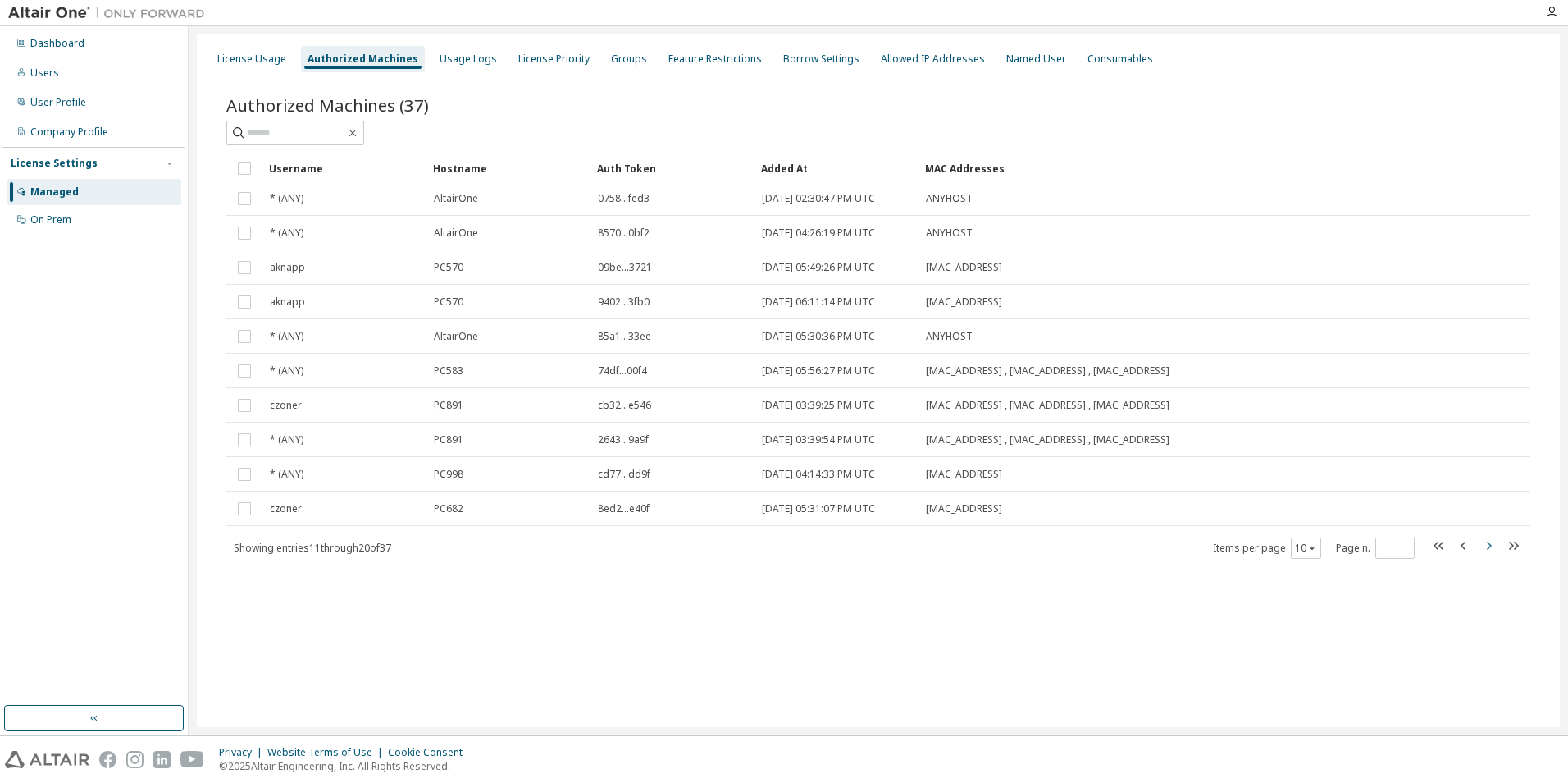
click at [1487, 545] on icon "button" at bounding box center [1488, 546] width 19 height 19
type input "*"
